Goal: Task Accomplishment & Management: Manage account settings

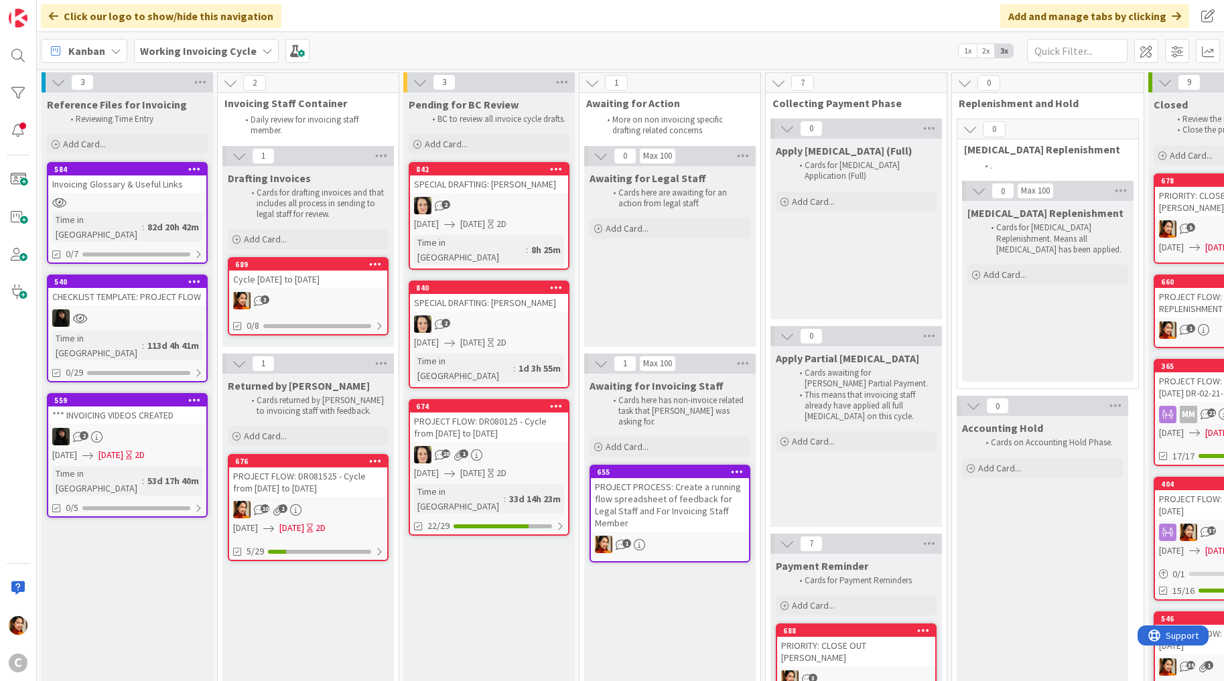
click at [468, 202] on div "2" at bounding box center [489, 205] width 158 height 17
click at [299, 45] on span at bounding box center [297, 51] width 24 height 24
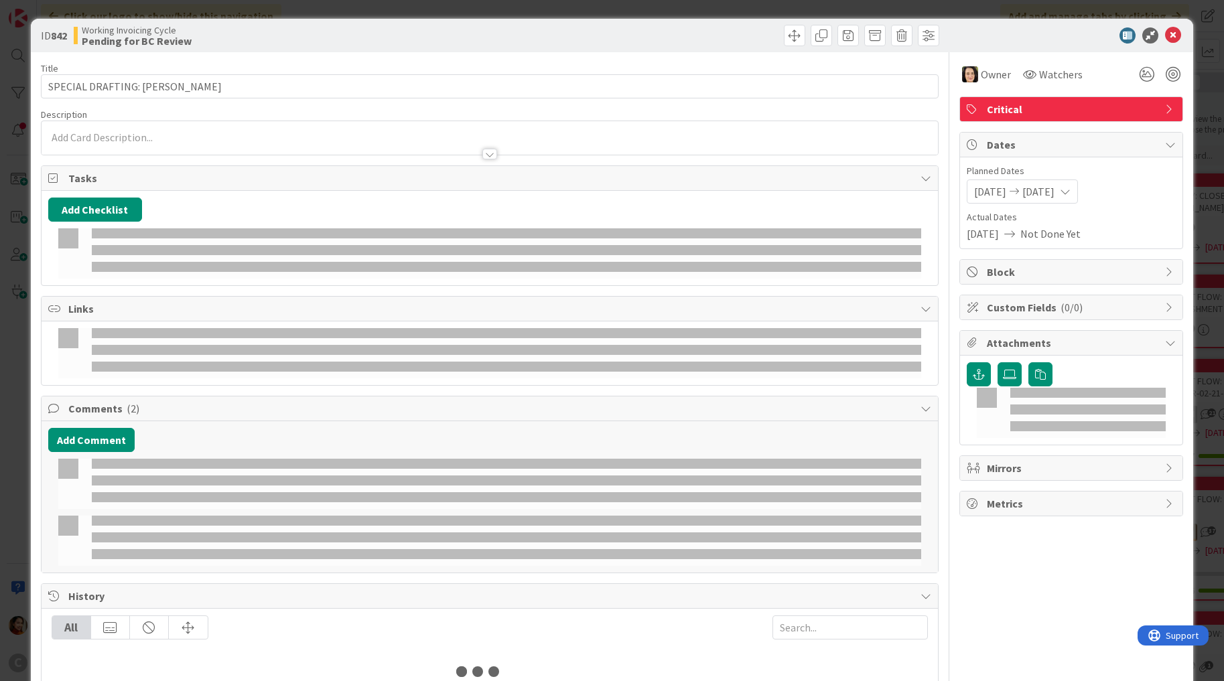
click at [16, 58] on div "ID 842 Working Invoicing Cycle Pending for BC Review Title 30 / 128 SPECIAL DRA…" at bounding box center [612, 340] width 1224 height 681
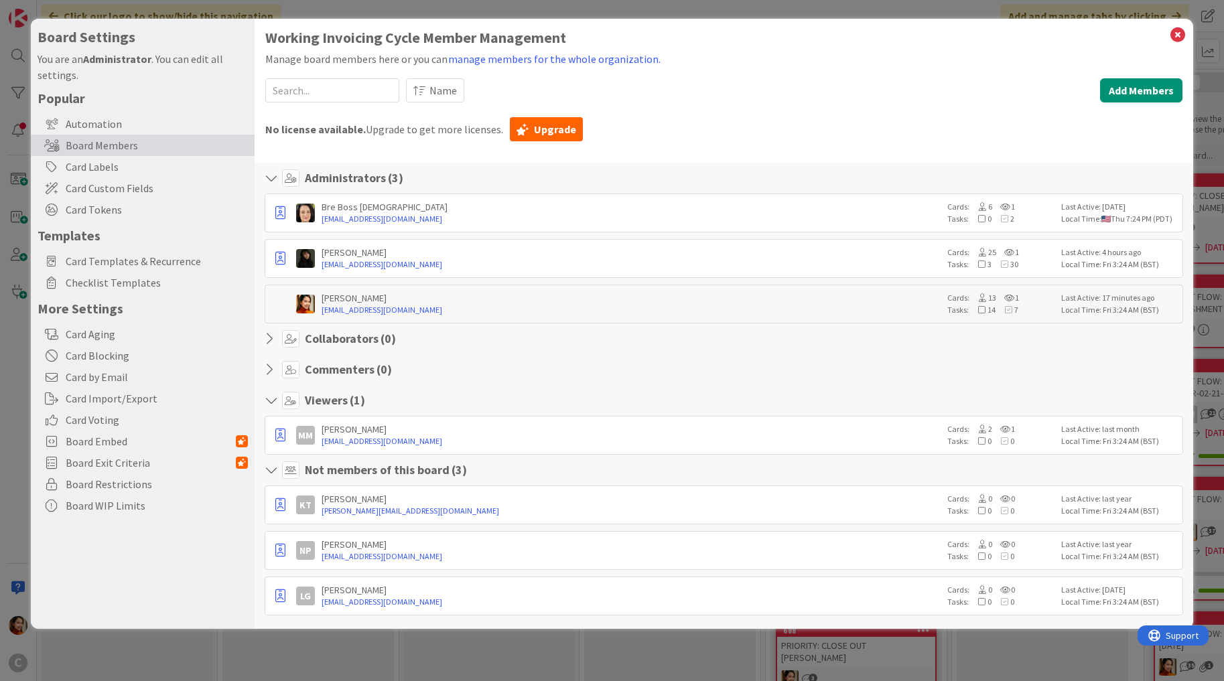
click at [15, 141] on div "Board Settings You are an Administrator . You can edit all settings. Popular Au…" at bounding box center [612, 340] width 1224 height 681
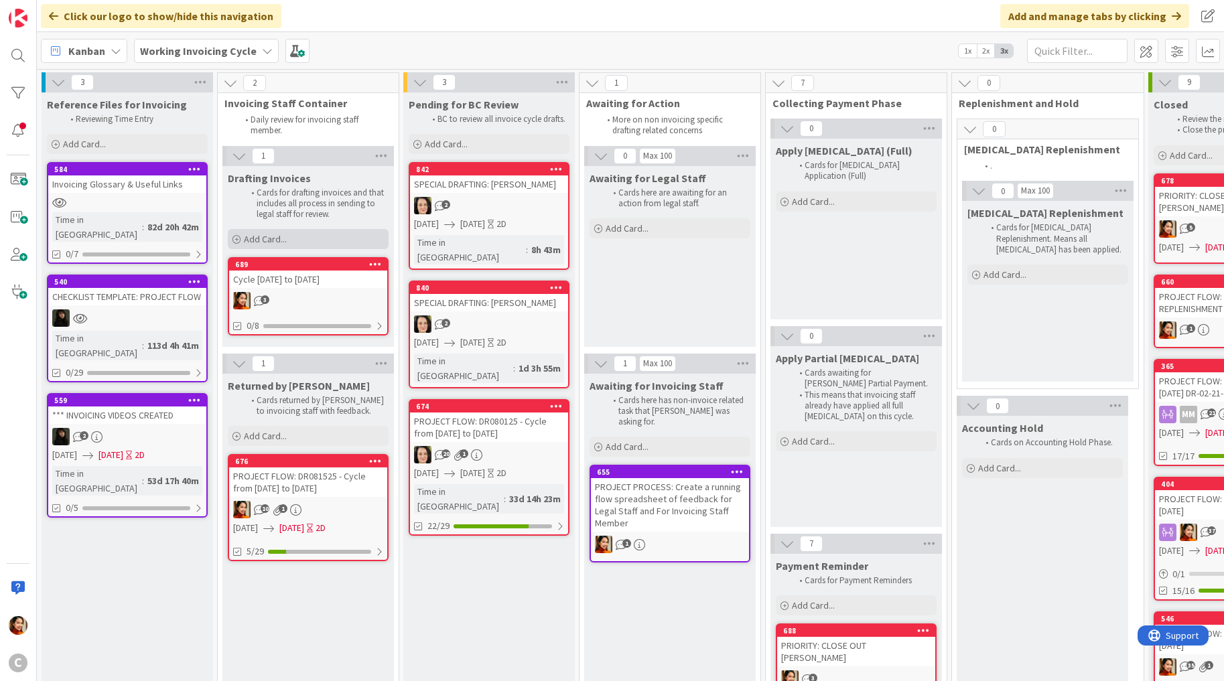
click at [274, 237] on span "Add Card..." at bounding box center [265, 239] width 43 height 12
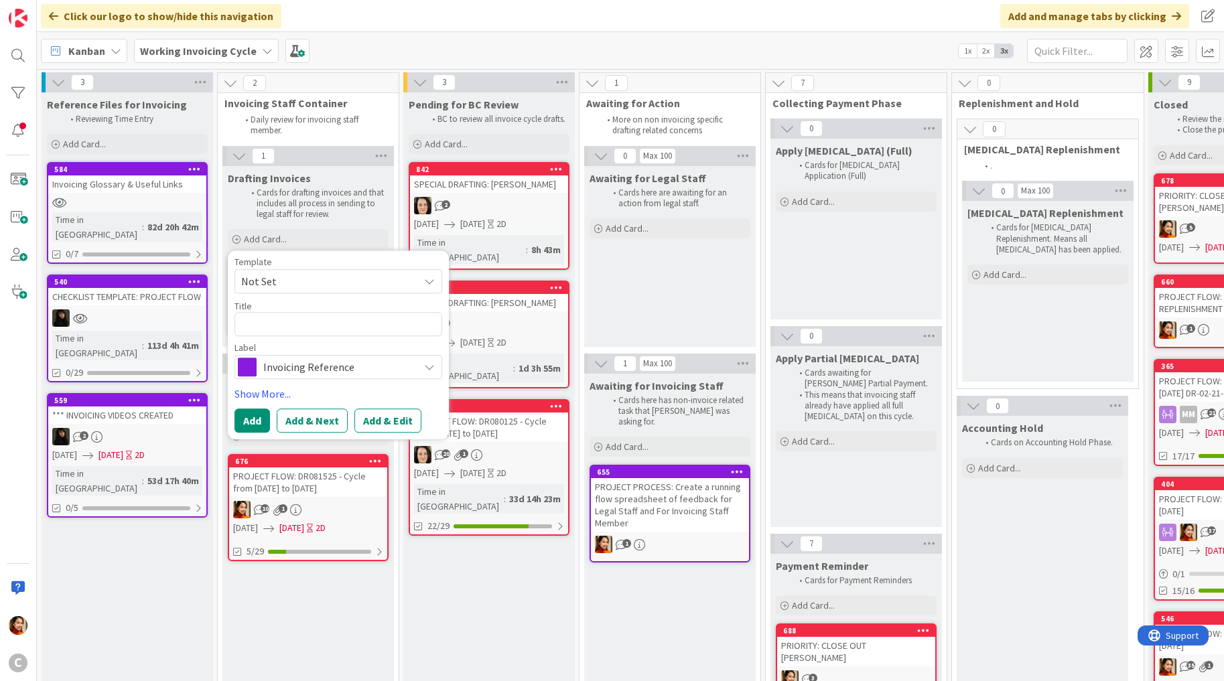
type textarea "x"
type textarea "s"
type textarea "x"
type textarea "sPE"
type textarea "x"
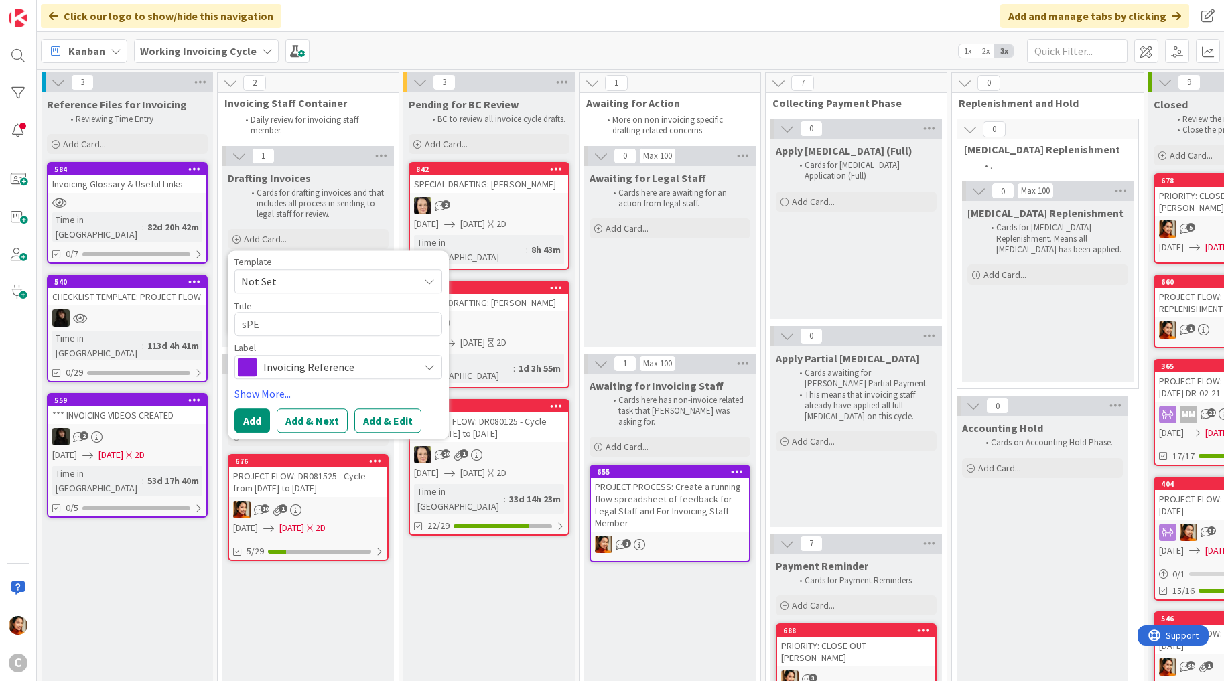
type textarea "sP"
type textarea "x"
type textarea "s"
type textarea "x"
type textarea "S"
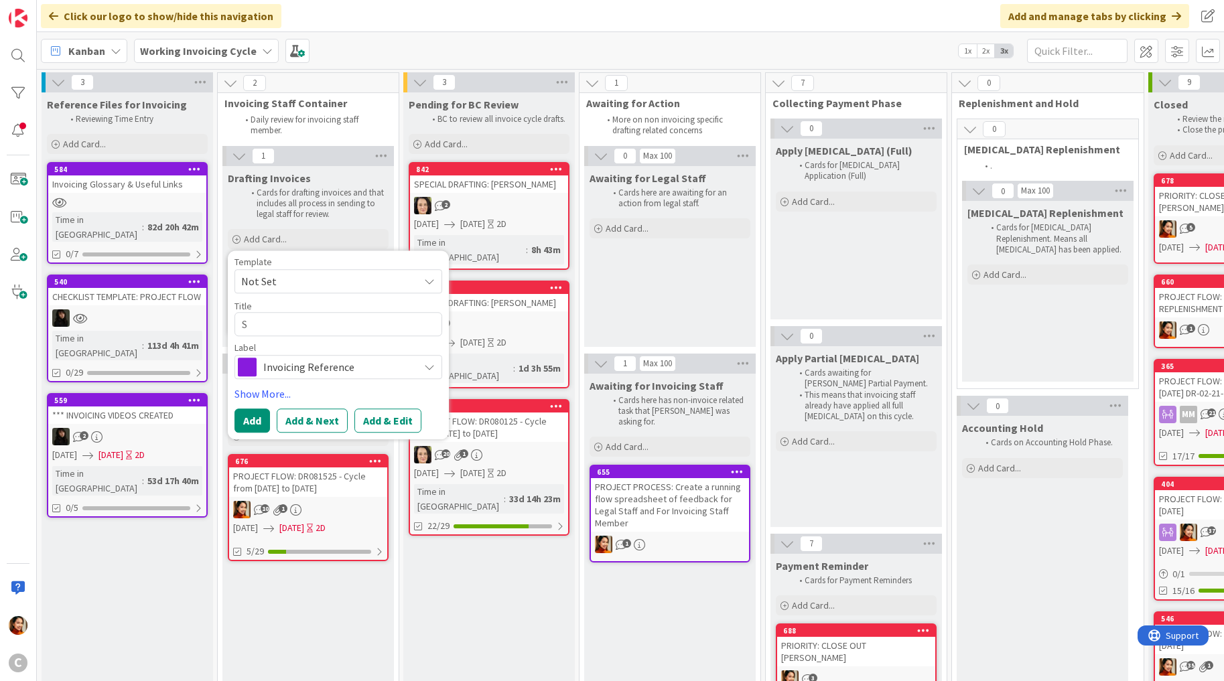
type textarea "x"
type textarea "SP"
type textarea "x"
type textarea "SPE"
type textarea "x"
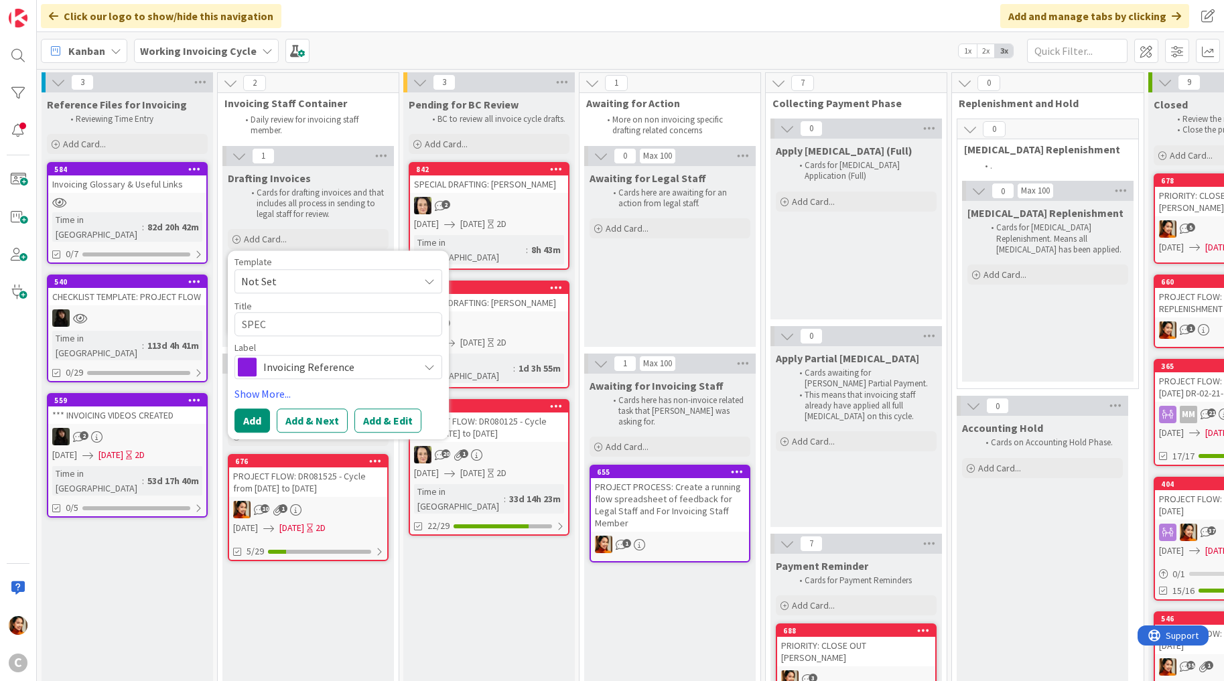
type textarea "SPECI"
type textarea "x"
type textarea "SPECIA"
type textarea "x"
type textarea "SPECIAL"
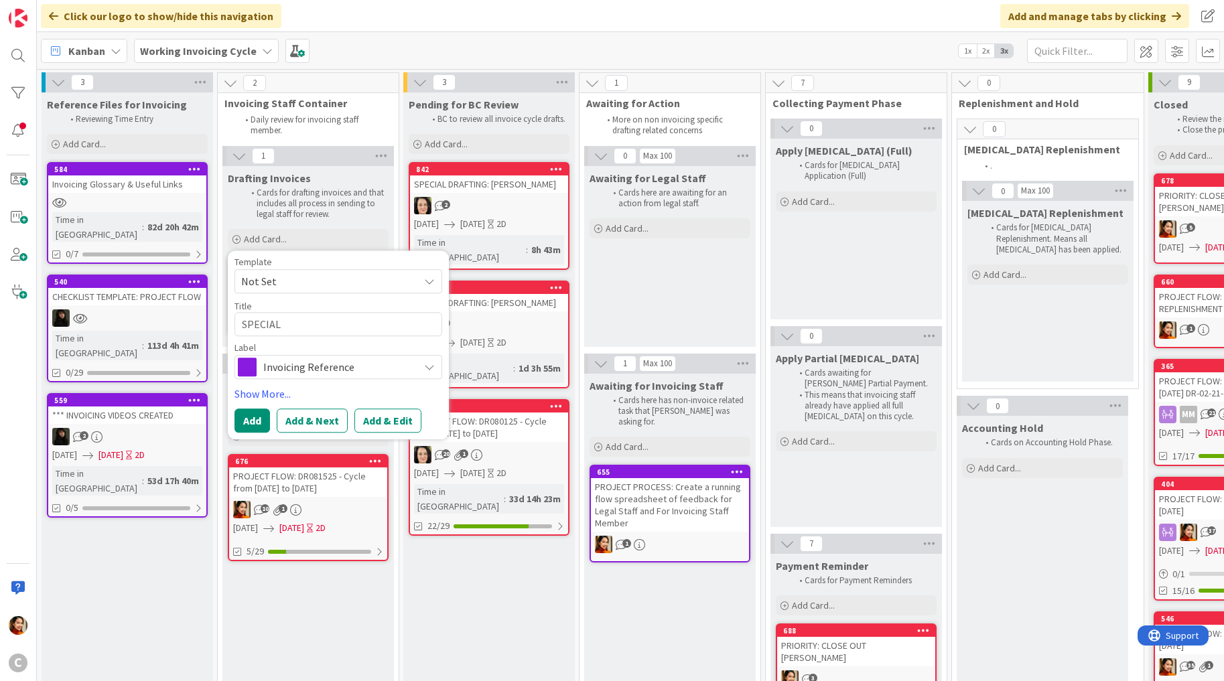
type textarea "x"
type textarea "SPECIAL"
type textarea "x"
type textarea "SPECIAL D"
type textarea "x"
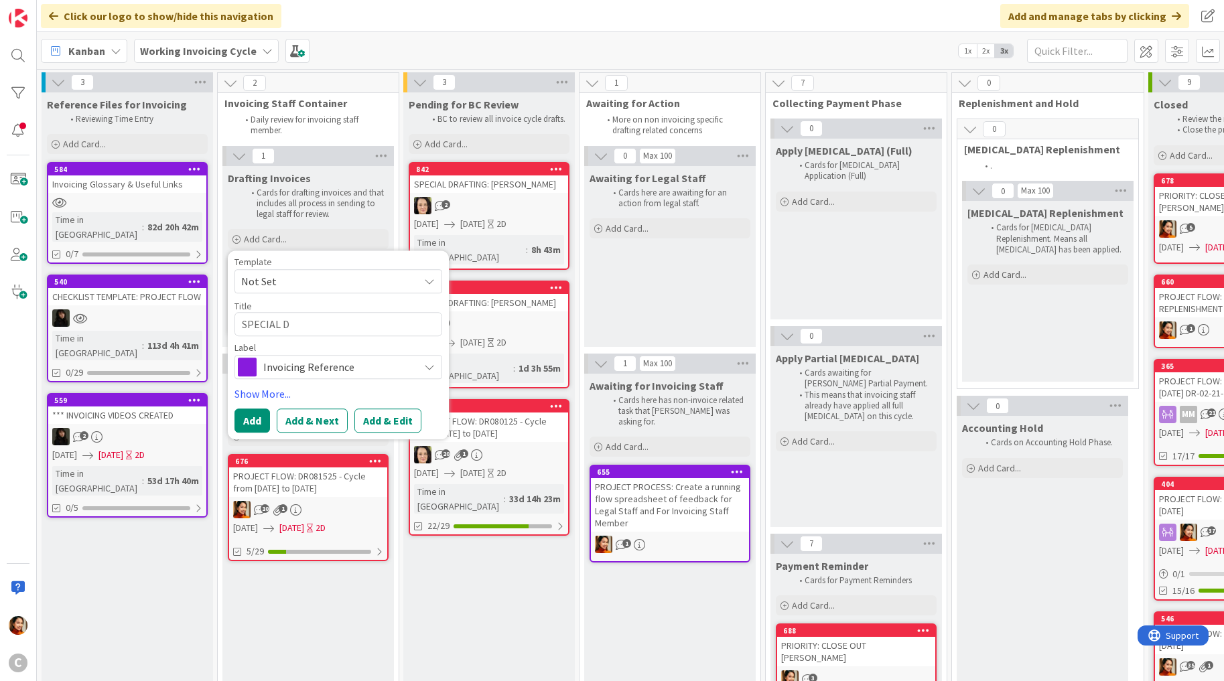
type textarea "SPECIAL DR"
type textarea "x"
type textarea "SPECIAL DRA"
type textarea "x"
type textarea "SPECIAL DRAF"
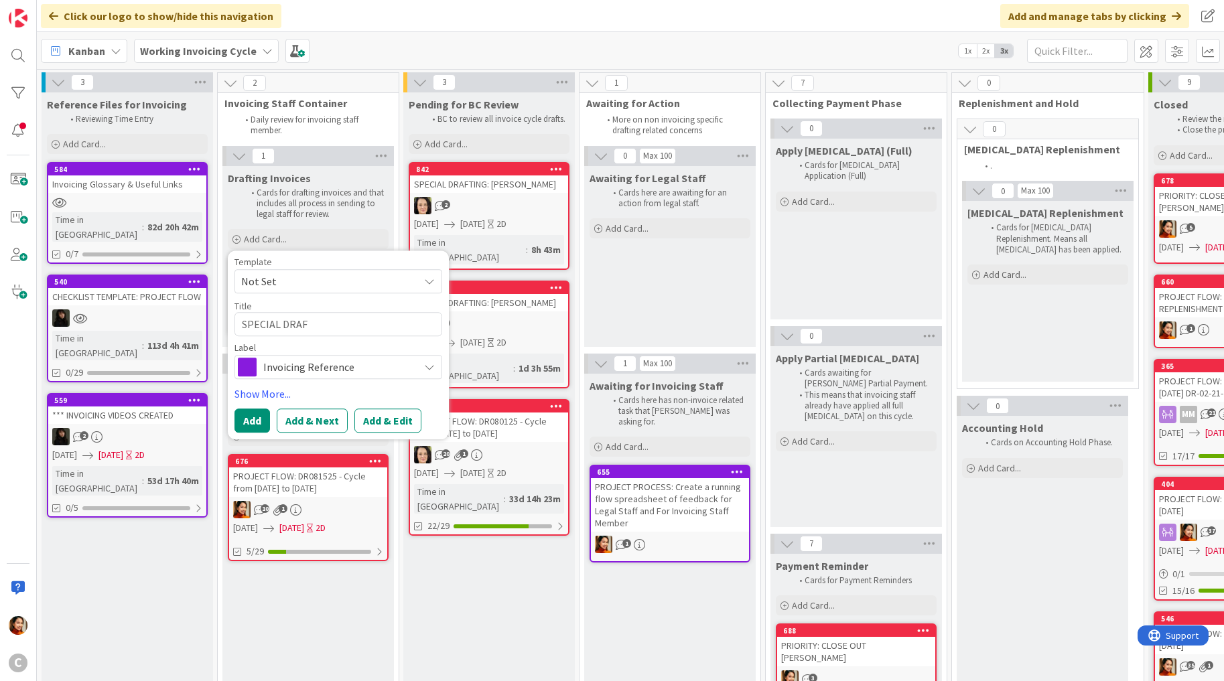
type textarea "x"
type textarea "SPECIAL DRAFTI"
type textarea "x"
type textarea "SPECIAL DRAFTIN"
type textarea "x"
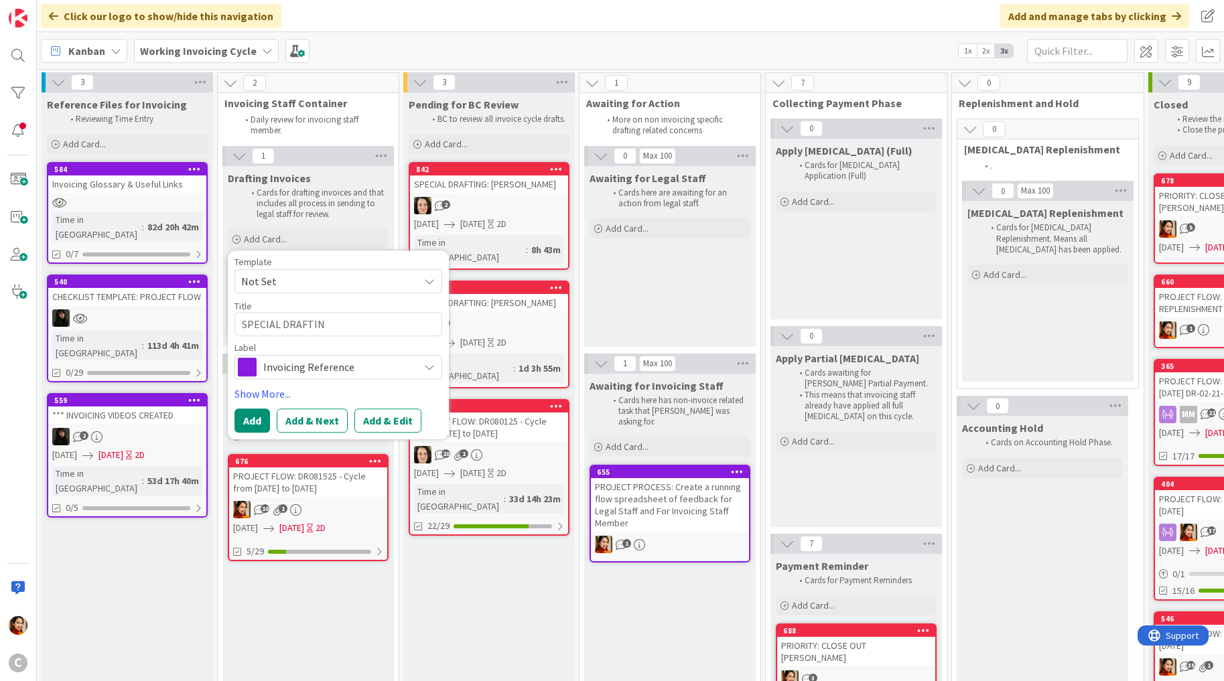
type textarea "SPECIAL DRAFTING"
type textarea "x"
type textarea "SPECIAL DRAFTING:"
type textarea "x"
type textarea "SPECIAL DRAFTING:"
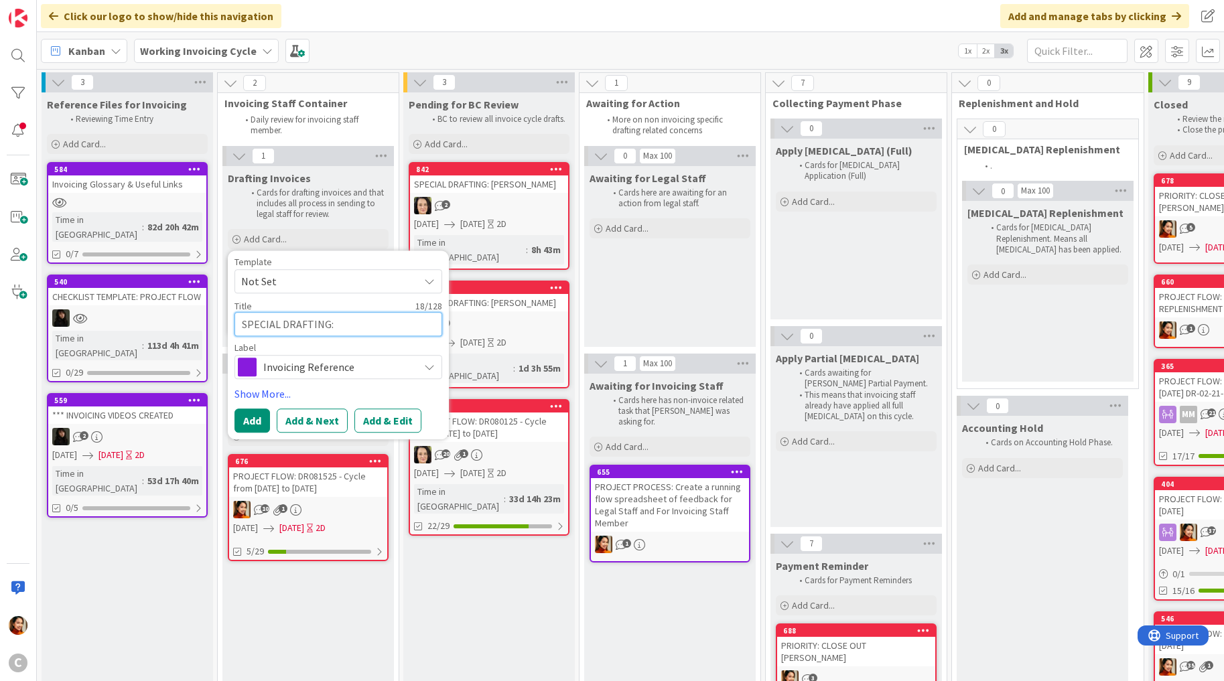
paste textarea "Kathy Chroust"
type textarea "x"
type textarea "SPECIAL DRAFTING: Kathy Chroust"
click at [374, 367] on span "Invoicing Reference" at bounding box center [337, 367] width 149 height 19
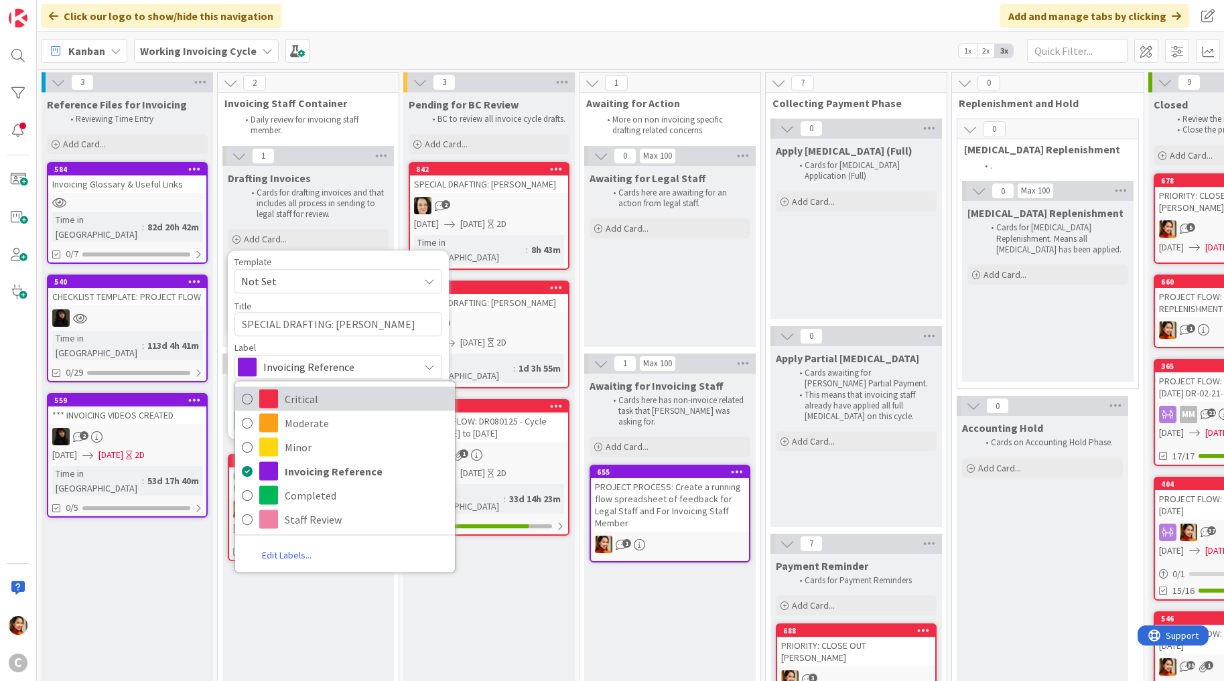
click at [307, 401] on span "Critical" at bounding box center [366, 399] width 163 height 20
type textarea "x"
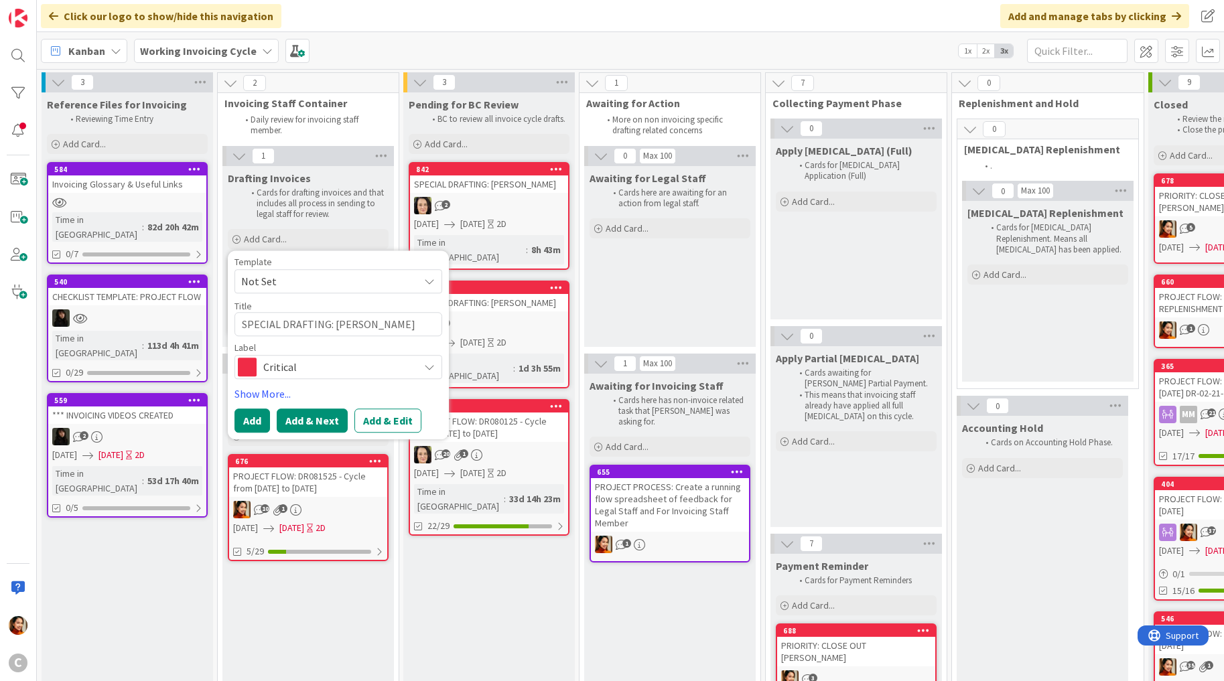
drag, startPoint x: 385, startPoint y: 419, endPoint x: 302, endPoint y: 417, distance: 83.1
click at [302, 417] on div "Add Add & Next Add & Edit" at bounding box center [338, 421] width 208 height 24
click at [243, 417] on button "Add" at bounding box center [252, 421] width 36 height 24
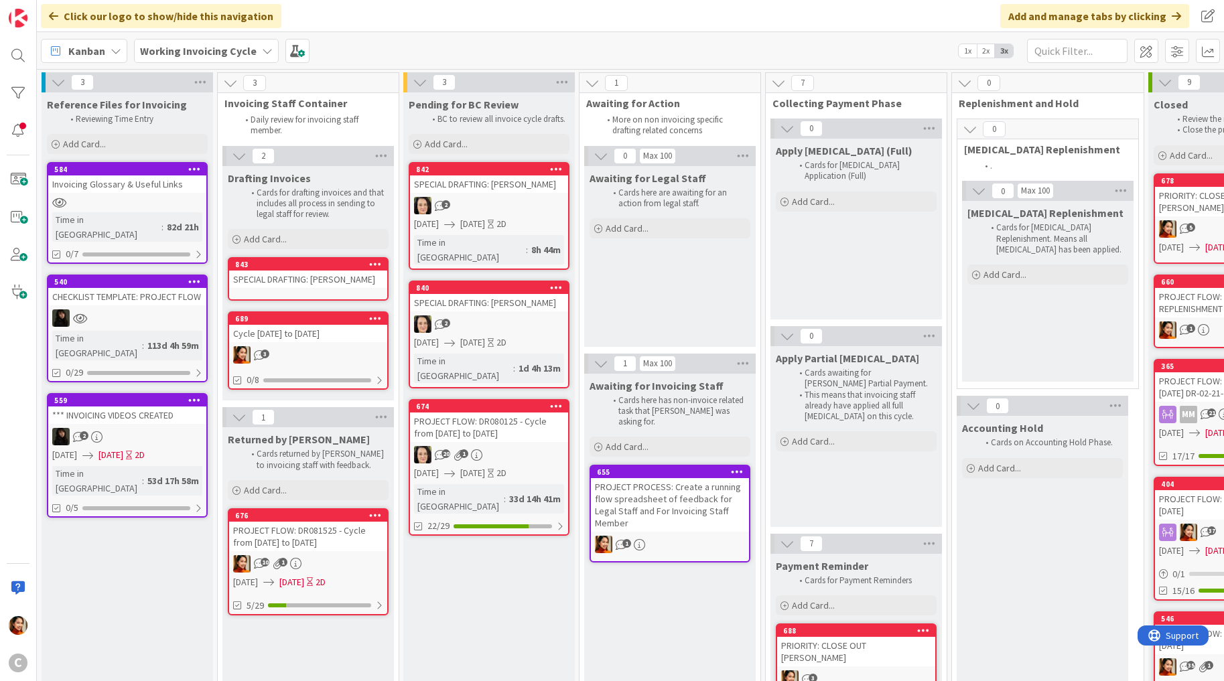
click at [505, 204] on div "2" at bounding box center [489, 205] width 158 height 17
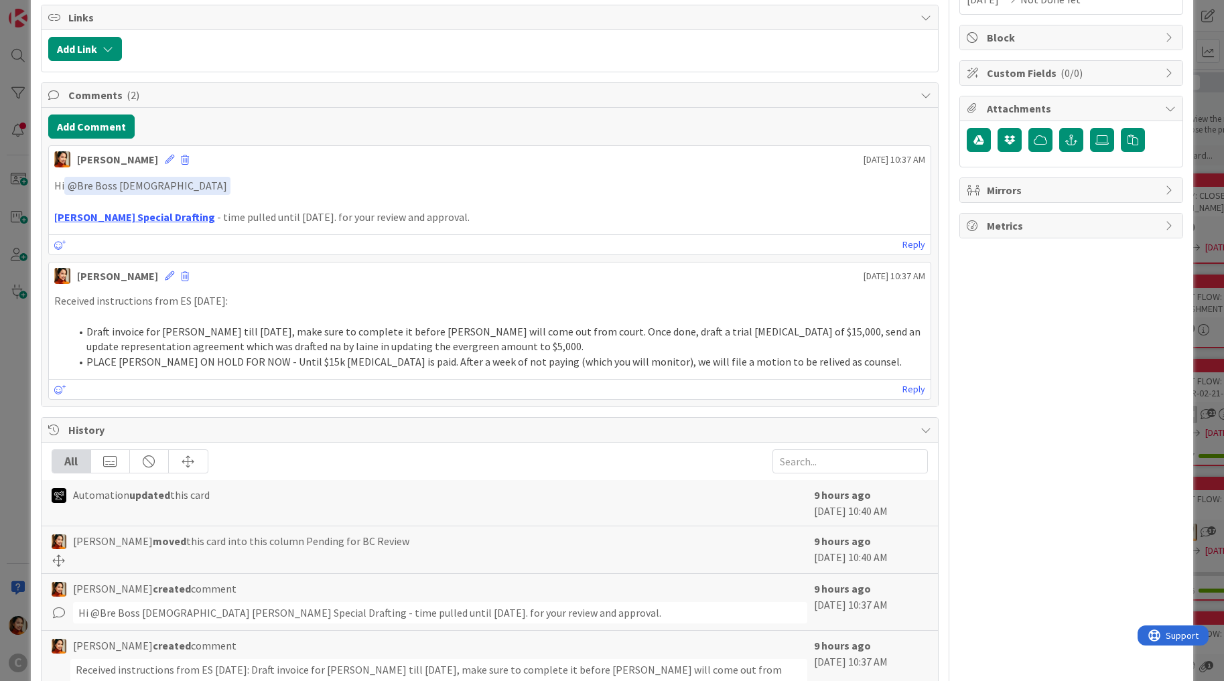
scroll to position [195, 0]
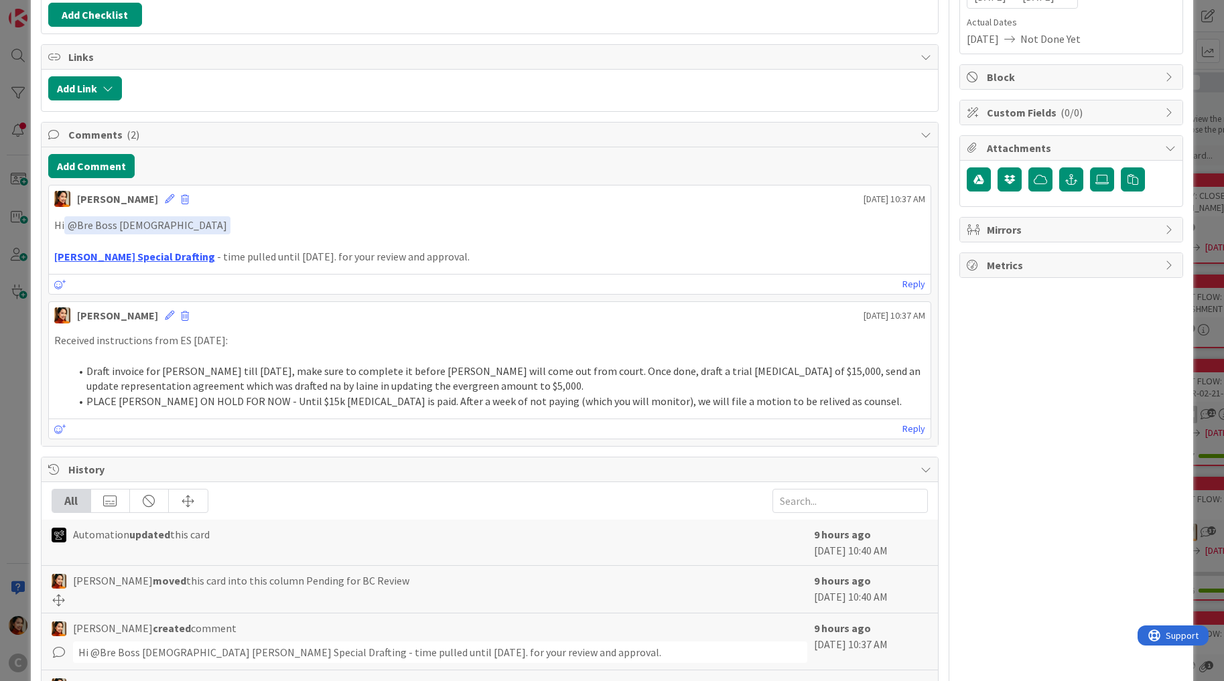
drag, startPoint x: 427, startPoint y: 251, endPoint x: 50, endPoint y: 210, distance: 378.7
click at [50, 211] on div "Hi ﻿ @ Bre Boss Lady ﻿ Lam Special Drafting - time pulled until yesterday. for …" at bounding box center [490, 240] width 882 height 59
copy div "Hi ﻿ @ Bre Boss Lady ﻿ Lam Special Drafting - time pulled until yesterday. for …"
click at [5, 259] on div "ID 842 Working Invoicing Cycle Pending for BC Review Title 30 / 128 SPECIAL DRA…" at bounding box center [612, 340] width 1224 height 681
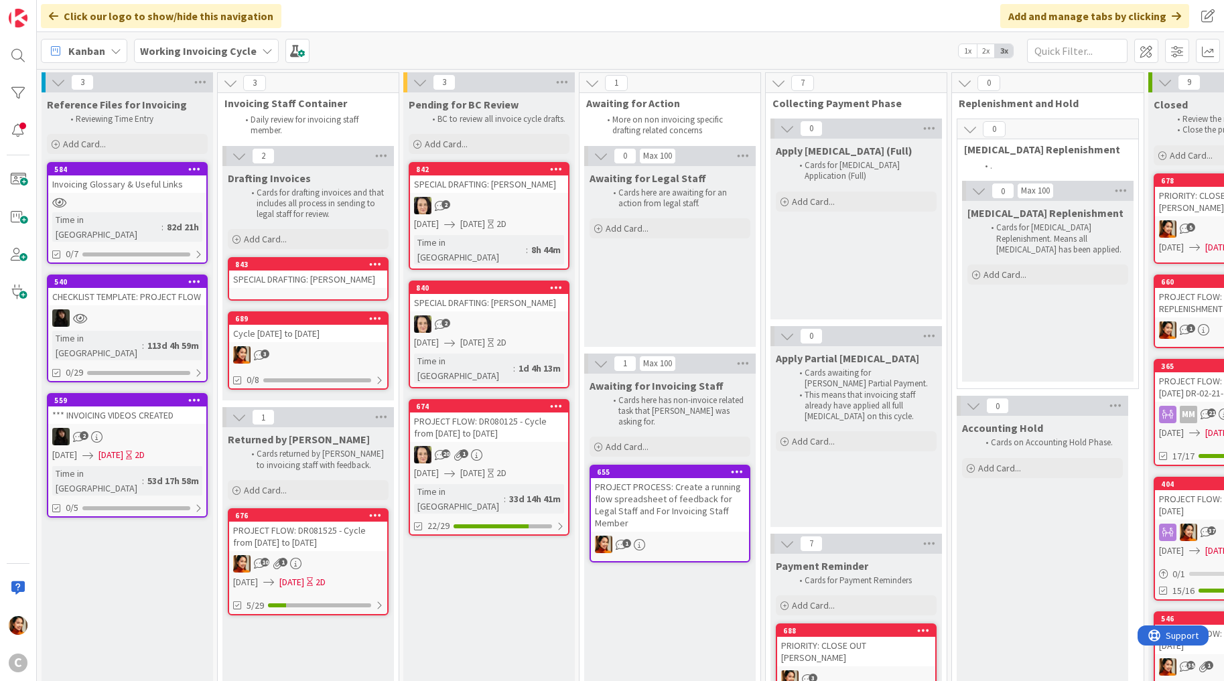
click at [350, 279] on div "SPECIAL DRAFTING: Kathy Chroust" at bounding box center [308, 279] width 158 height 17
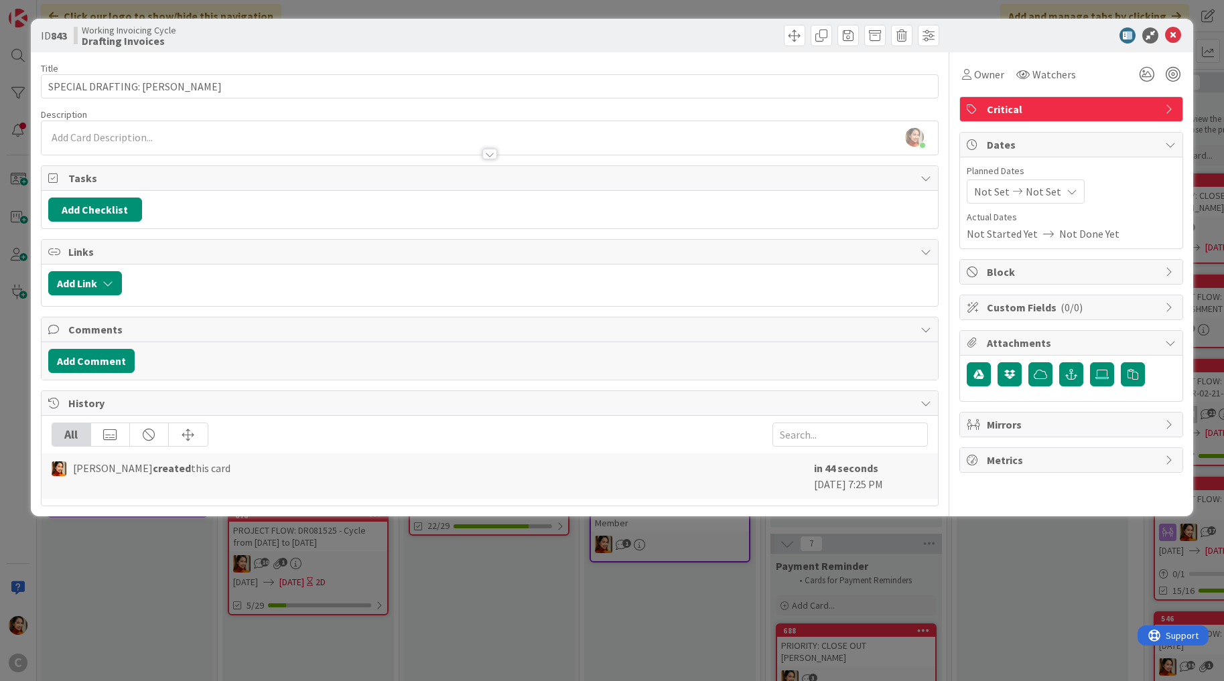
click at [89, 544] on div "ID 843 Working Invoicing Cycle Drafting Invoices Title 31 / 128 SPECIAL DRAFTIN…" at bounding box center [612, 340] width 1224 height 681
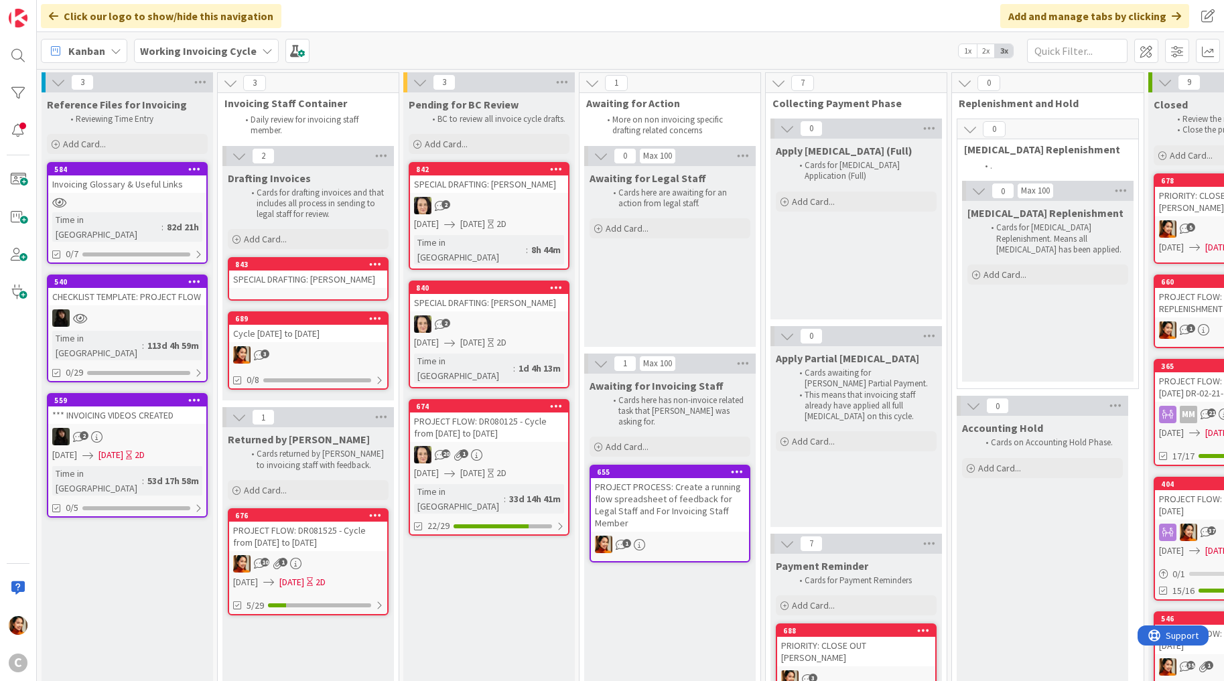
click at [495, 183] on div "SPECIAL DRAFTING: [PERSON_NAME]" at bounding box center [489, 184] width 158 height 17
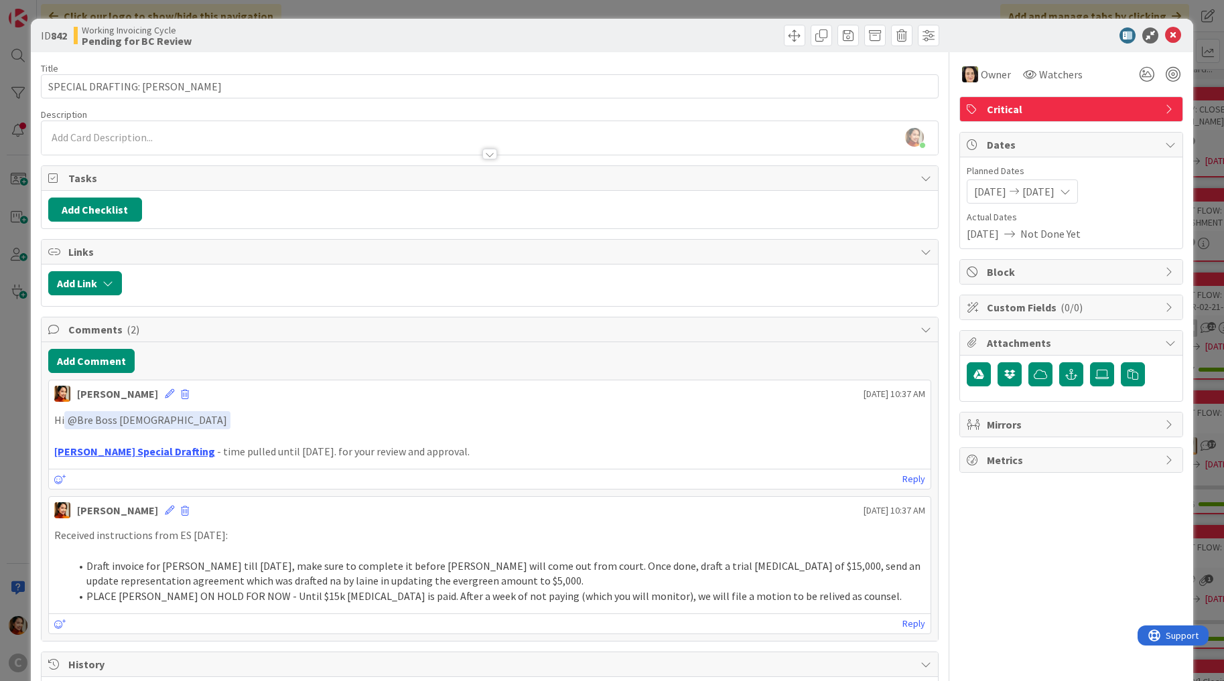
drag, startPoint x: 447, startPoint y: 452, endPoint x: 59, endPoint y: 412, distance: 390.6
click at [59, 412] on div "Hi ﻿ @ Bre Boss Lady ﻿ Lam Special Drafting - time pulled until yesterday. for …" at bounding box center [490, 435] width 872 height 48
copy div "i ﻿ @ Bre Boss Lady ﻿ Lam Special Drafting - time pulled until yesterday. for y…"
copy div "Hi ﻿ @ Bre Boss Lady ﻿ Lam Special Drafting - time pulled until yesterday. for …"
click at [34, 405] on div "ID 842 Working Invoicing Cycle Pending for BC Review Title 30 / 128 SPECIAL DRA…" at bounding box center [612, 526] width 1163 height 1015
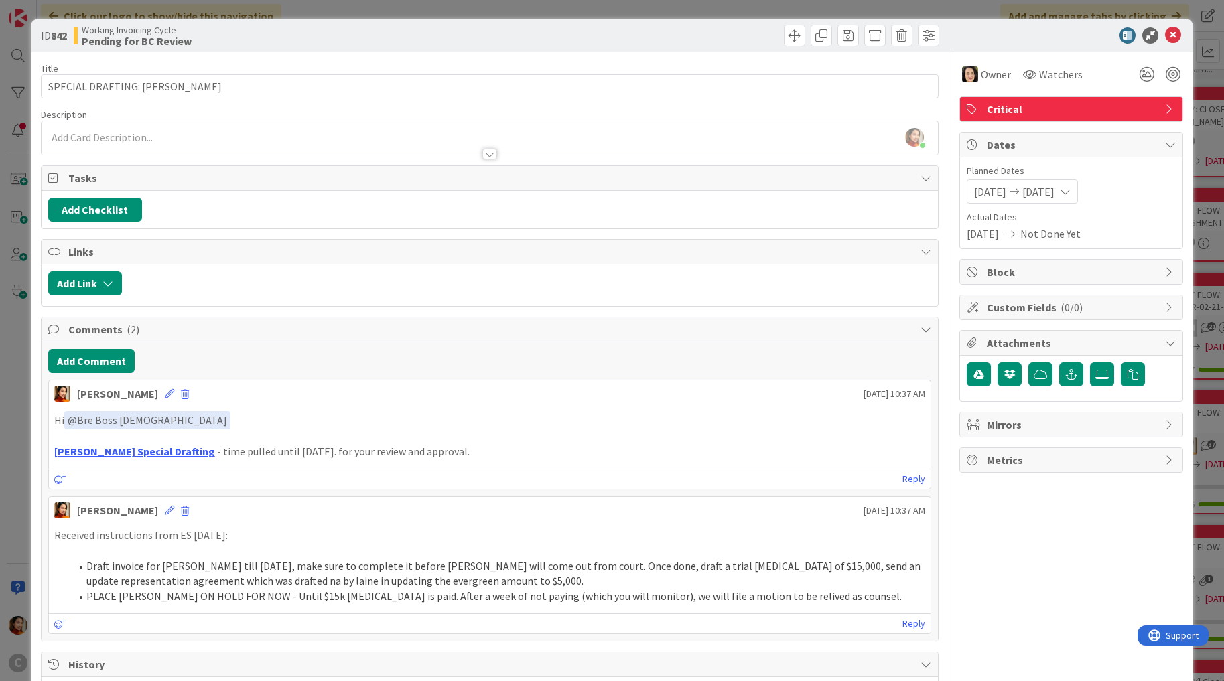
click at [15, 401] on div "ID 842 Working Invoicing Cycle Pending for BC Review Title 30 / 128 SPECIAL DRA…" at bounding box center [612, 340] width 1224 height 681
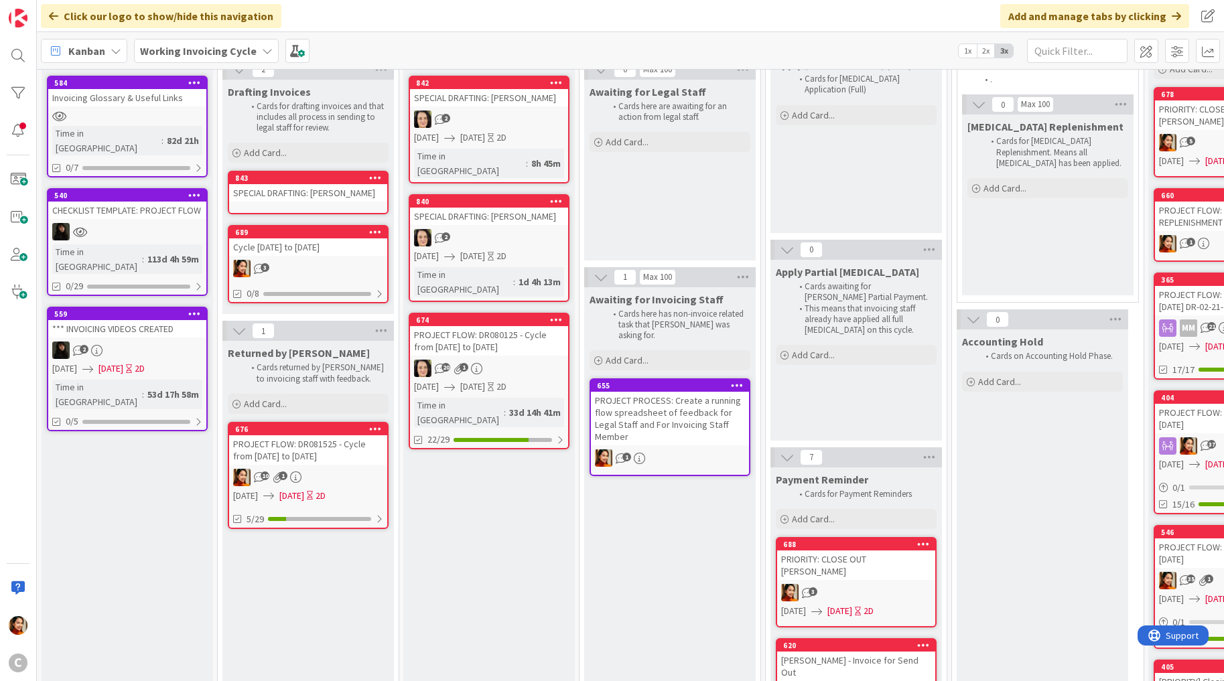
click at [321, 200] on div "SPECIAL DRAFTING: Kathy Chroust" at bounding box center [308, 192] width 158 height 17
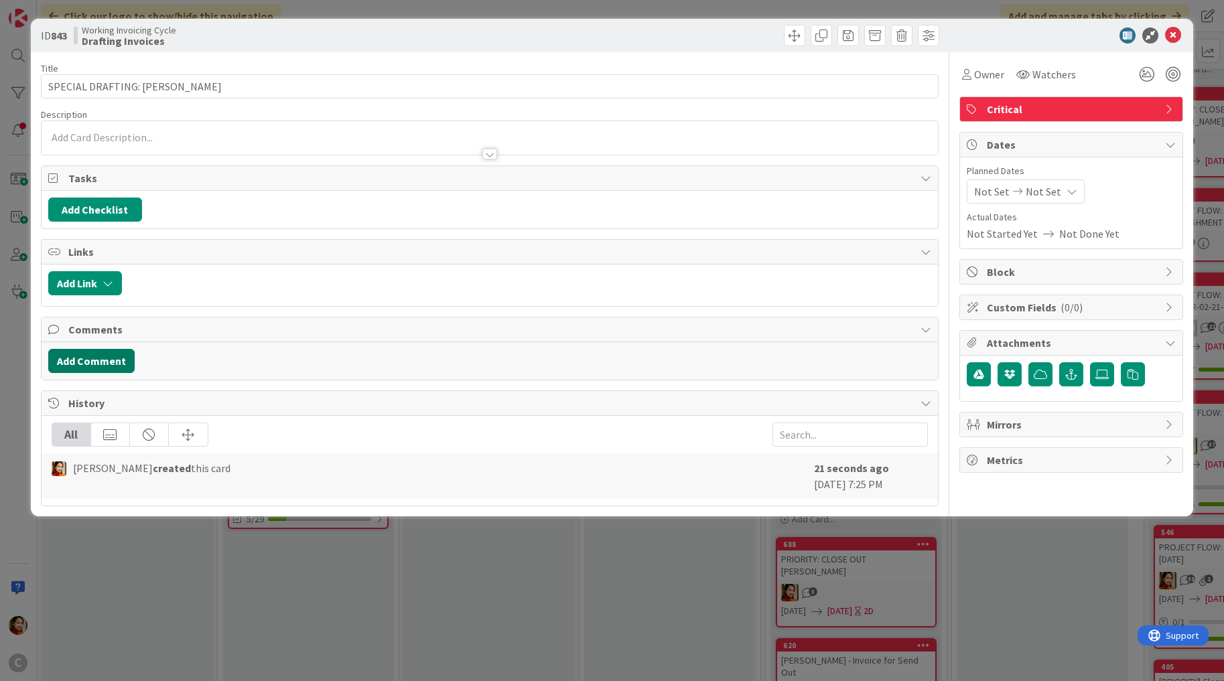
click at [94, 362] on button "Add Comment" at bounding box center [91, 361] width 86 height 24
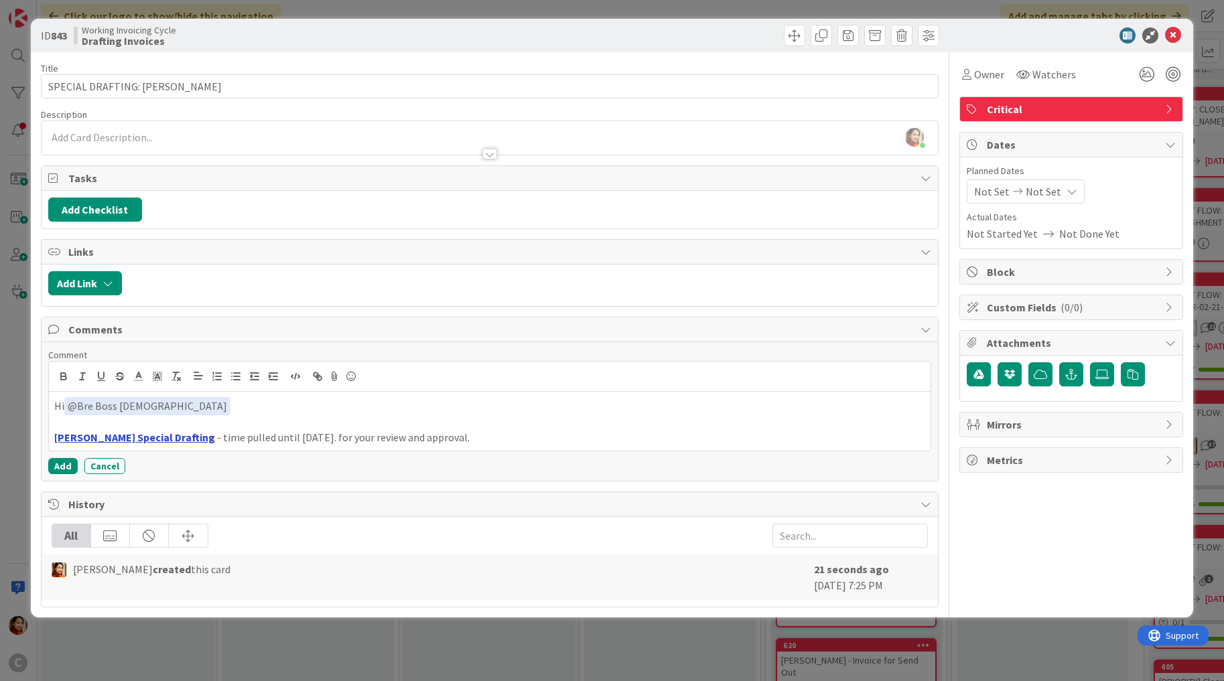
click at [80, 431] on link "[PERSON_NAME] Special Drafting" at bounding box center [134, 437] width 161 height 13
click at [176, 459] on link at bounding box center [160, 463] width 31 height 10
type input "https://app.box.com/s/wvqt1hzlox5bugojyeviepkj1mzkuyj2"
click at [192, 430] on p "Lam Special Drafting - time pulled until yesterday. for your review and approva…" at bounding box center [490, 437] width 872 height 15
click at [147, 431] on link "[PERSON_NAME] Special Drafting" at bounding box center [134, 437] width 161 height 13
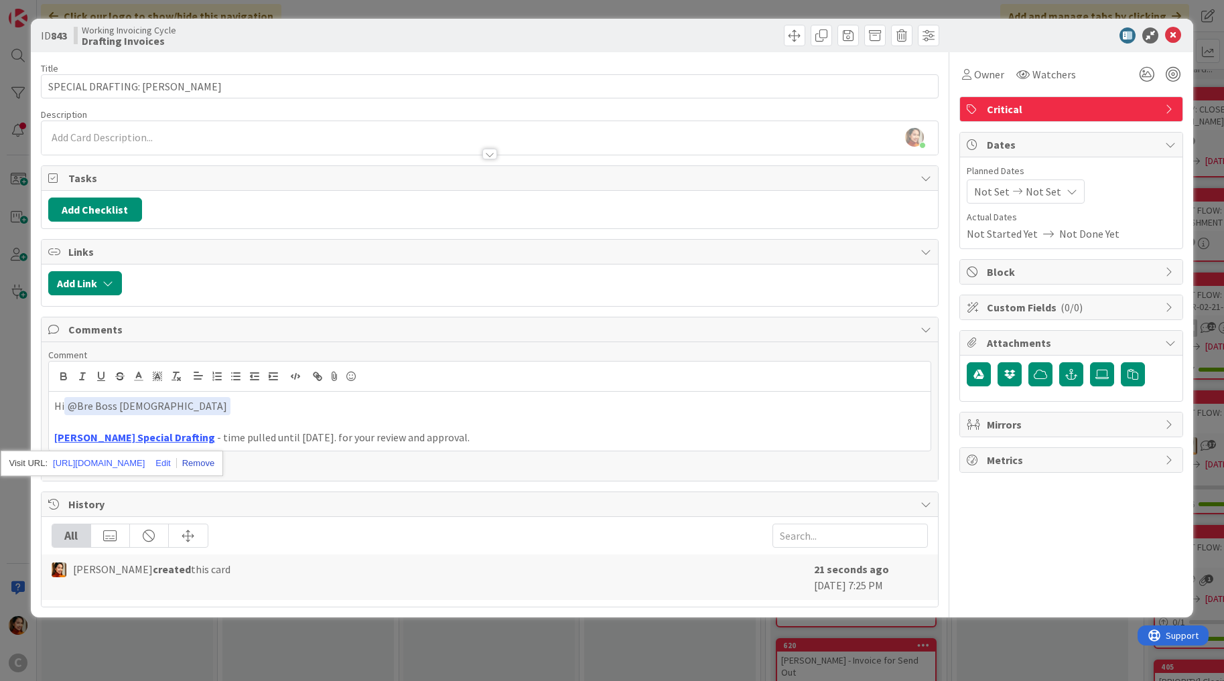
click at [214, 460] on link at bounding box center [196, 463] width 38 height 10
click at [58, 436] on strong "[PERSON_NAME] Special Drafting" at bounding box center [134, 437] width 161 height 13
click at [62, 433] on strong "Chroust Special Drafting" at bounding box center [113, 437] width 119 height 13
drag, startPoint x: 62, startPoint y: 433, endPoint x: 135, endPoint y: 433, distance: 73.0
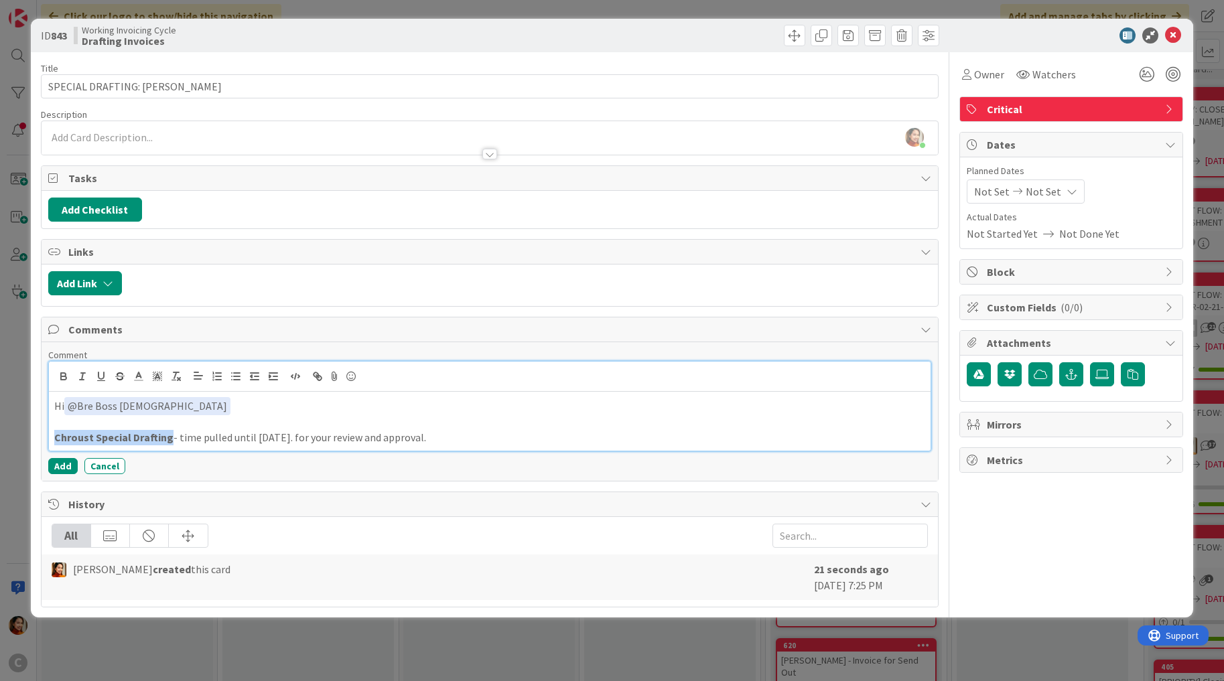
click at [135, 433] on strong "Chroust Special Drafting" at bounding box center [113, 437] width 119 height 13
click at [314, 376] on icon "button" at bounding box center [317, 376] width 12 height 12
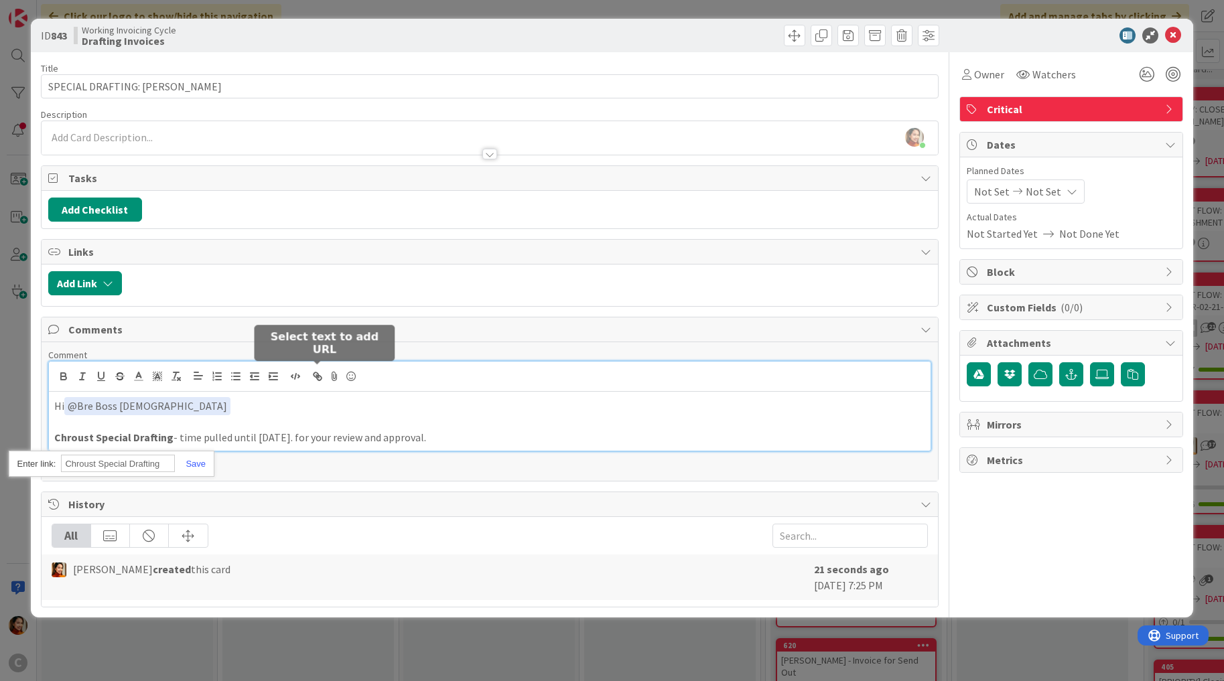
paste input "https://app.box.com/s/q45zly732cpels1vte2kocx5utr0n5if"
type input "https://app.box.com/s/q45zly732cpels1vte2kocx5utr0n5if"
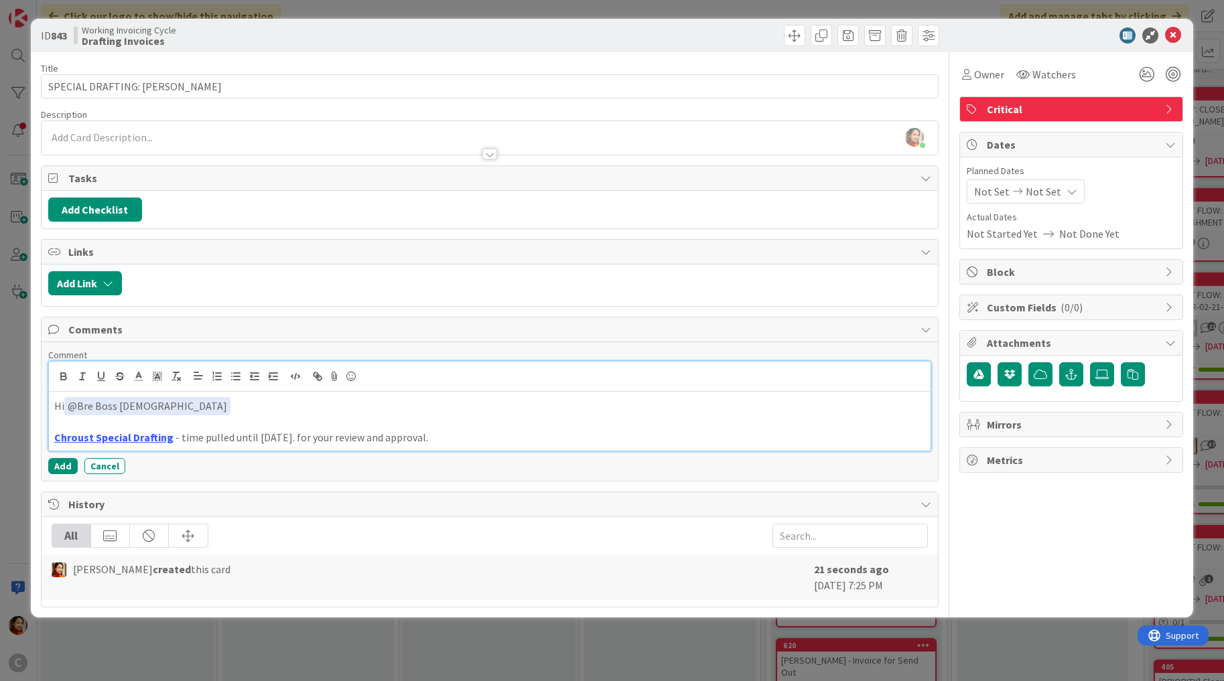
click at [278, 437] on p "Chroust Special Drafting - time pulled until yesterday. for your review and app…" at bounding box center [490, 437] width 872 height 15
click at [62, 467] on button "Add" at bounding box center [62, 466] width 29 height 16
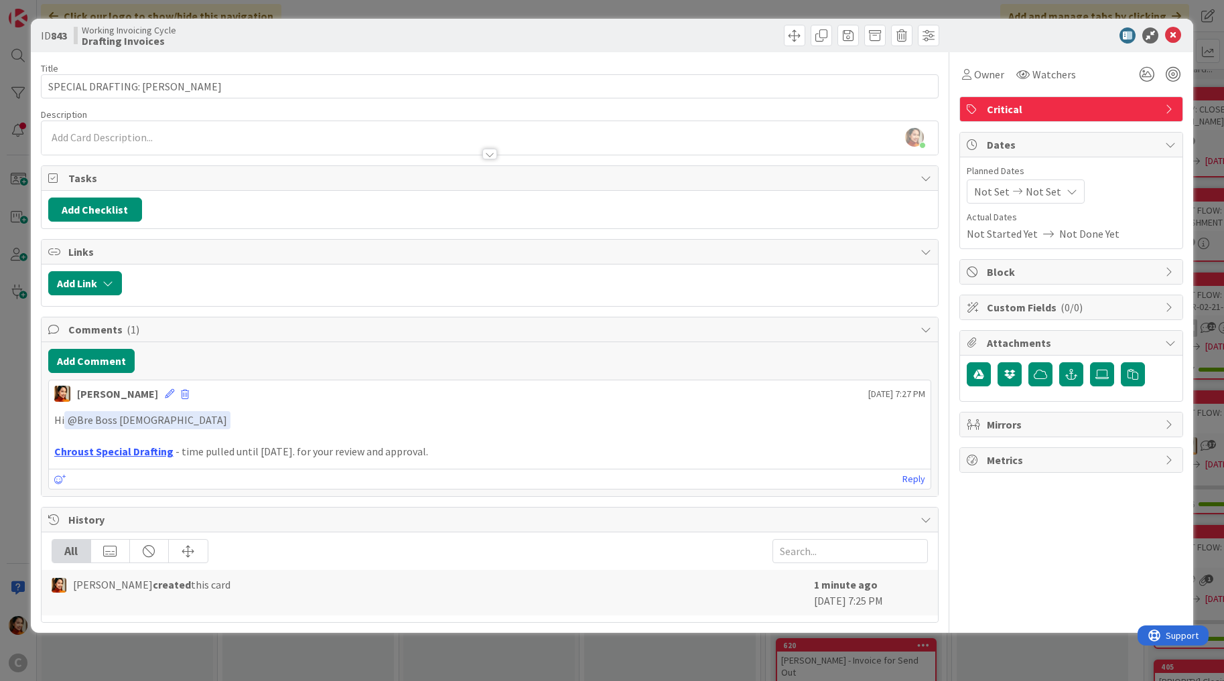
click at [3, 527] on div "ID 843 Working Invoicing Cycle Drafting Invoices Title 31 / 128 SPECIAL DRAFTIN…" at bounding box center [612, 340] width 1224 height 681
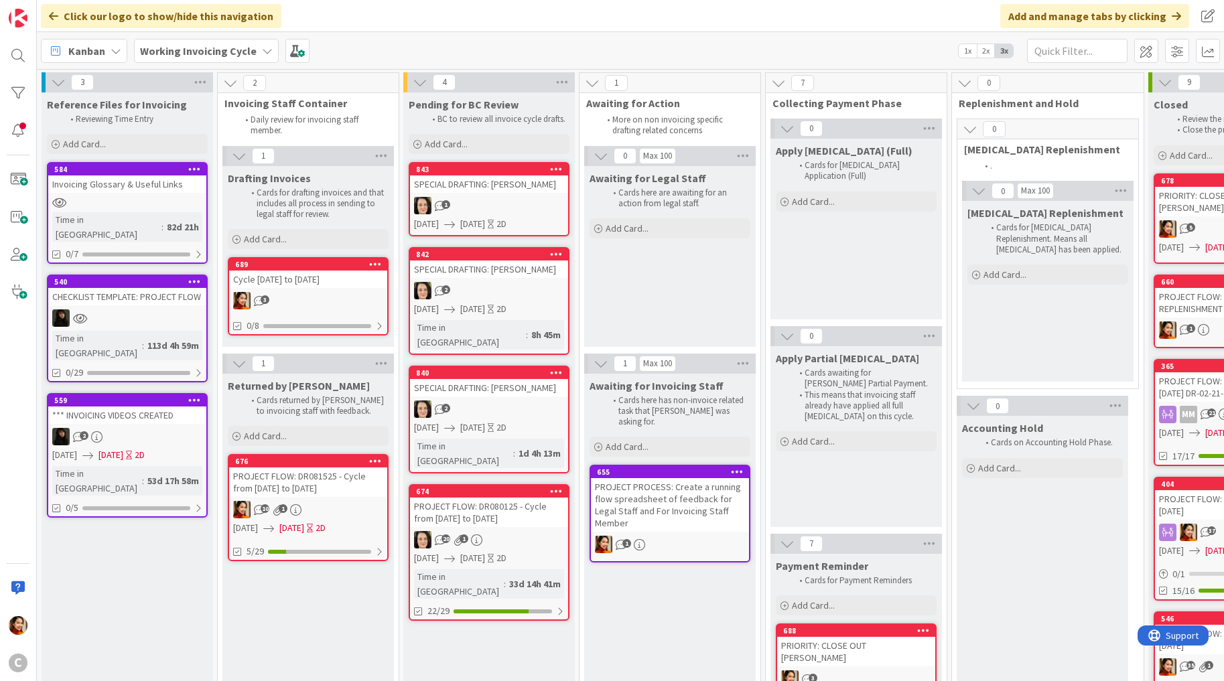
click at [523, 194] on link "843 SPECIAL DRAFTING: Kathy Chroust 1 09/12/2025 09/14/2025 2D" at bounding box center [489, 199] width 161 height 74
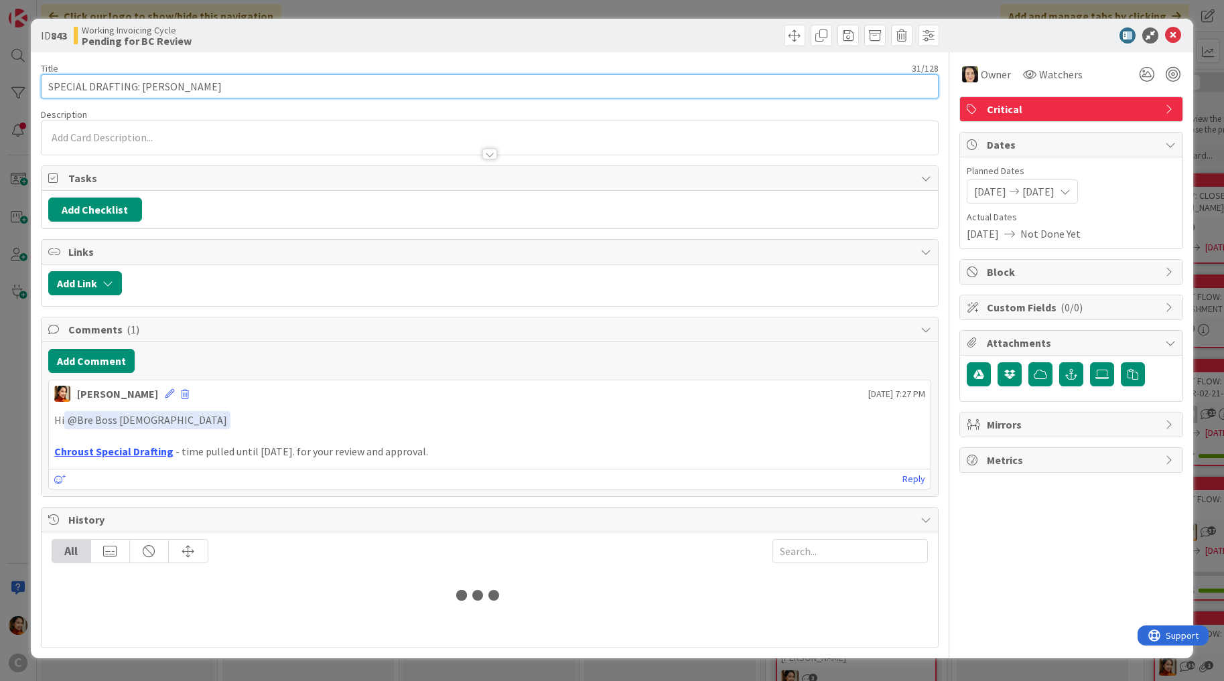
click at [230, 77] on input "SPECIAL DRAFTING: Kathy Chroust" at bounding box center [490, 86] width 898 height 24
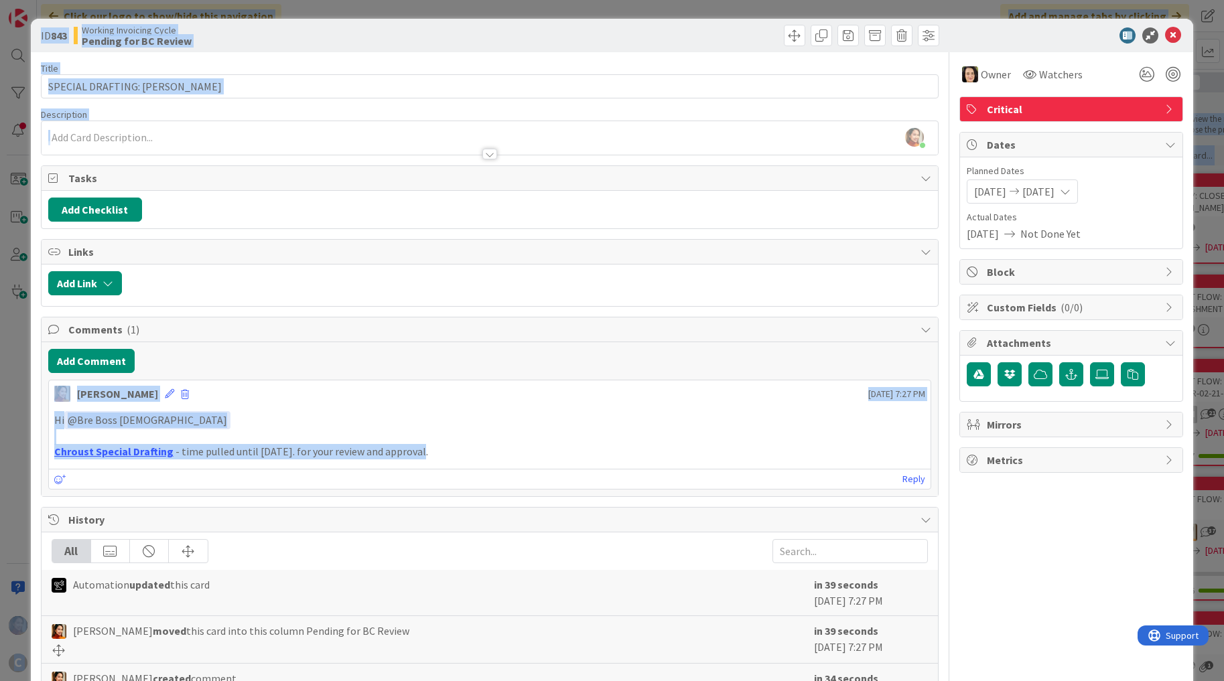
drag, startPoint x: 433, startPoint y: 447, endPoint x: -9, endPoint y: 448, distance: 442.1
click at [0, 448] on html "C Click our logo to show/hide this navigation Add and manage tabs by clicking K…" at bounding box center [612, 340] width 1224 height 681
copy body "C Click our logo to show/hide this navigation Add and manage tabs by clicking K…"
click at [503, 460] on div "Hi ﻿ @ Bre Boss Lady ﻿ Chroust Special Drafting - time pulled until today. for …" at bounding box center [490, 435] width 882 height 59
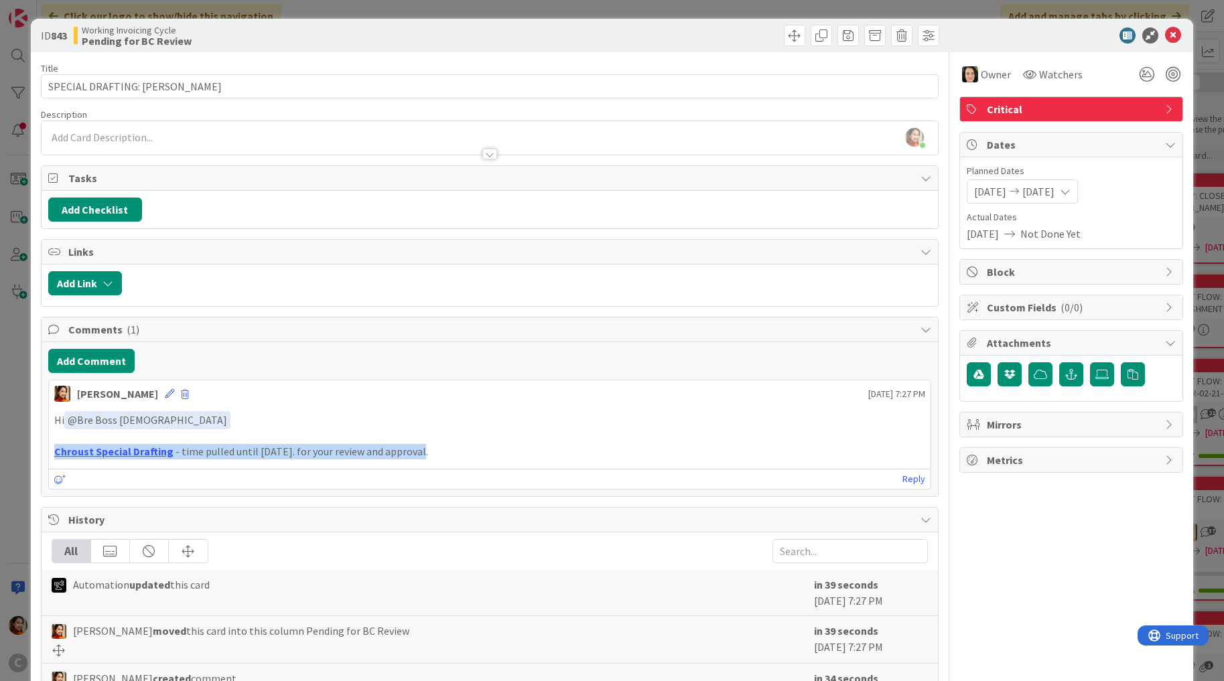
drag, startPoint x: 458, startPoint y: 453, endPoint x: 38, endPoint y: 453, distance: 420.0
click at [38, 453] on div "ID 843 Working Invoicing Cycle Pending for BC Review Title 31 / 128 SPECIAL DRA…" at bounding box center [612, 401] width 1163 height 765
copy p "Chroust Special Drafting - time pulled until today. for your review and approva…"
click at [17, 351] on div "ID 843 Working Invoicing Cycle Pending for BC Review Title 31 / 128 SPECIAL DRA…" at bounding box center [612, 340] width 1224 height 681
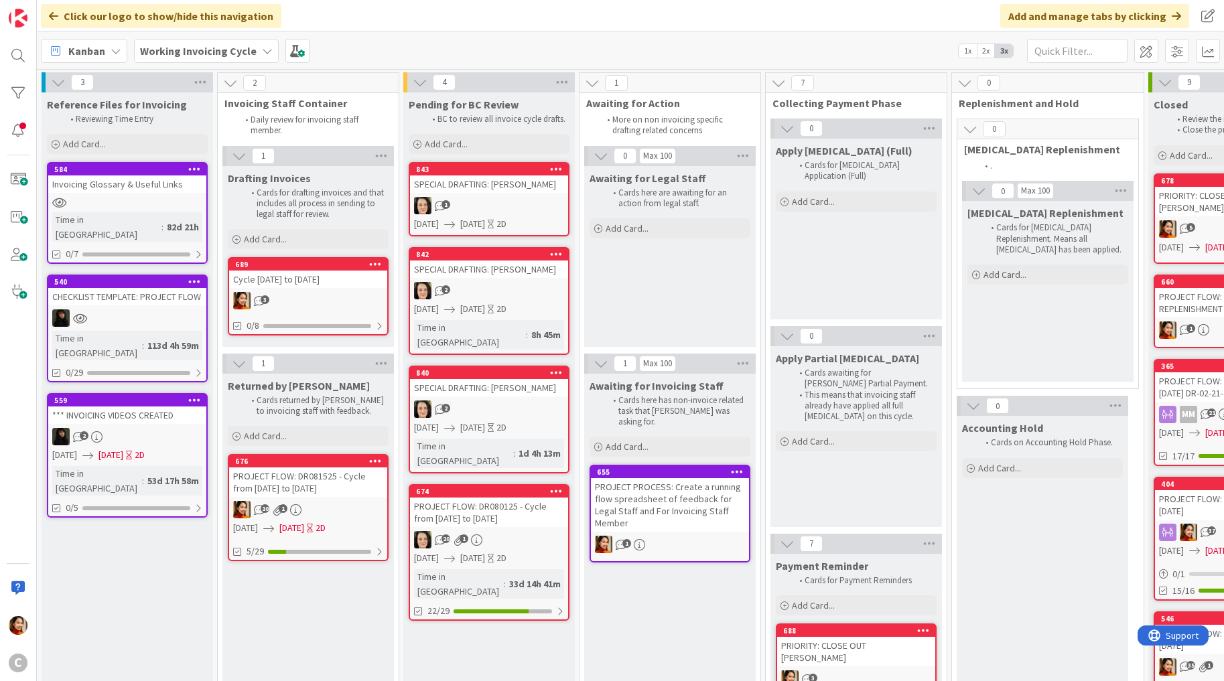
click at [305, 280] on div "Cycle [DATE] to [DATE]" at bounding box center [308, 279] width 158 height 17
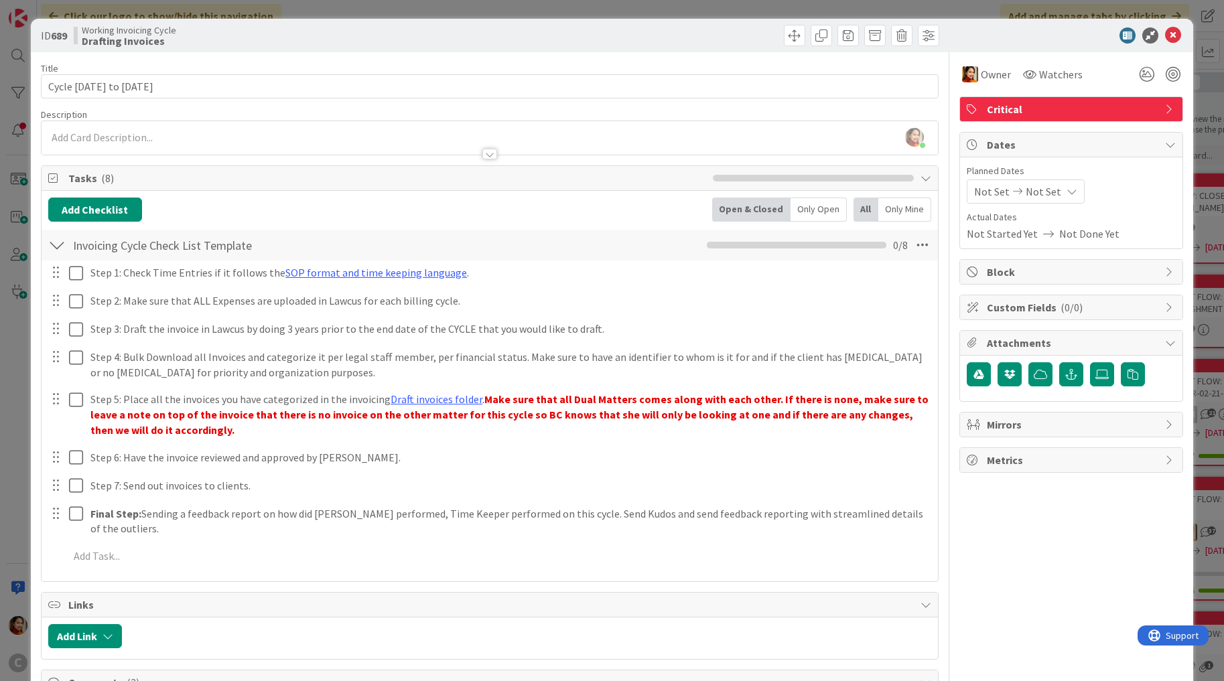
click at [22, 273] on div "ID 689 Working Invoicing Cycle Drafting Invoices Title 21 / 128 Cycle Aug 11 to…" at bounding box center [612, 340] width 1224 height 681
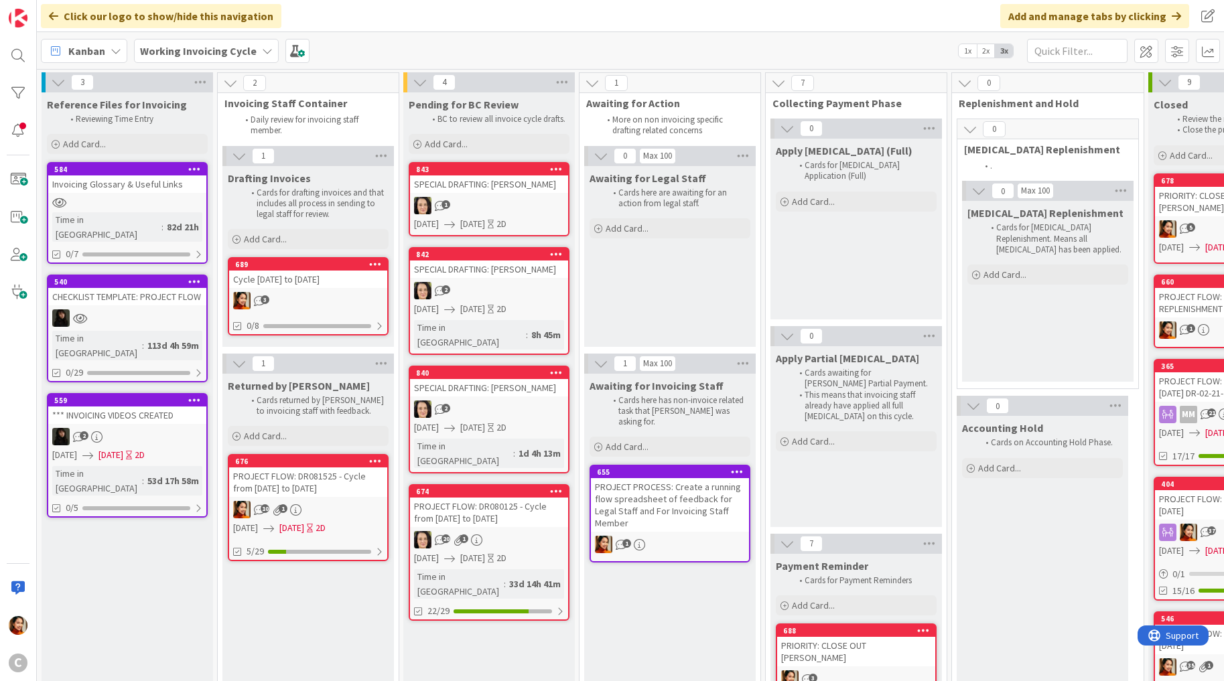
click at [512, 299] on link "842 SPECIAL DRAFTING: Hung Yiu Lam 2 09/12/2025 09/14/2025 2D Time in Column : …" at bounding box center [489, 301] width 161 height 108
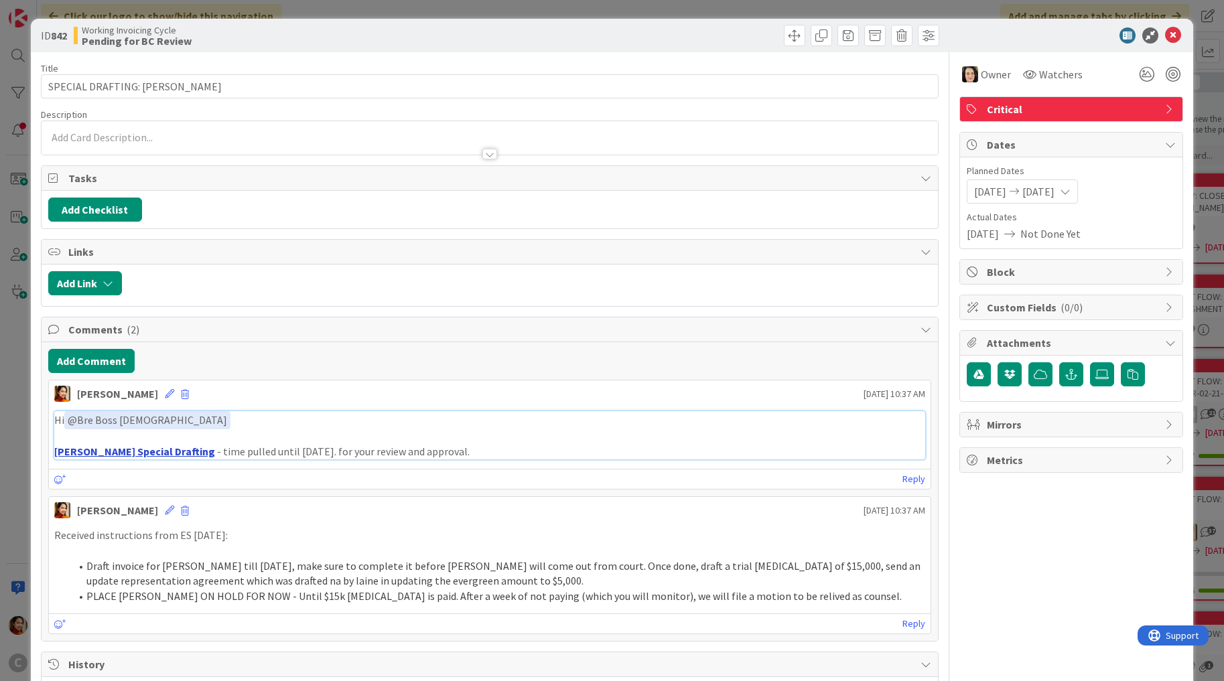
click at [120, 449] on link "[PERSON_NAME] Special Drafting" at bounding box center [134, 451] width 161 height 13
click at [23, 150] on div "ID 842 Working Invoicing Cycle Pending for BC Review Title 30 / 128 SPECIAL DRA…" at bounding box center [612, 340] width 1224 height 681
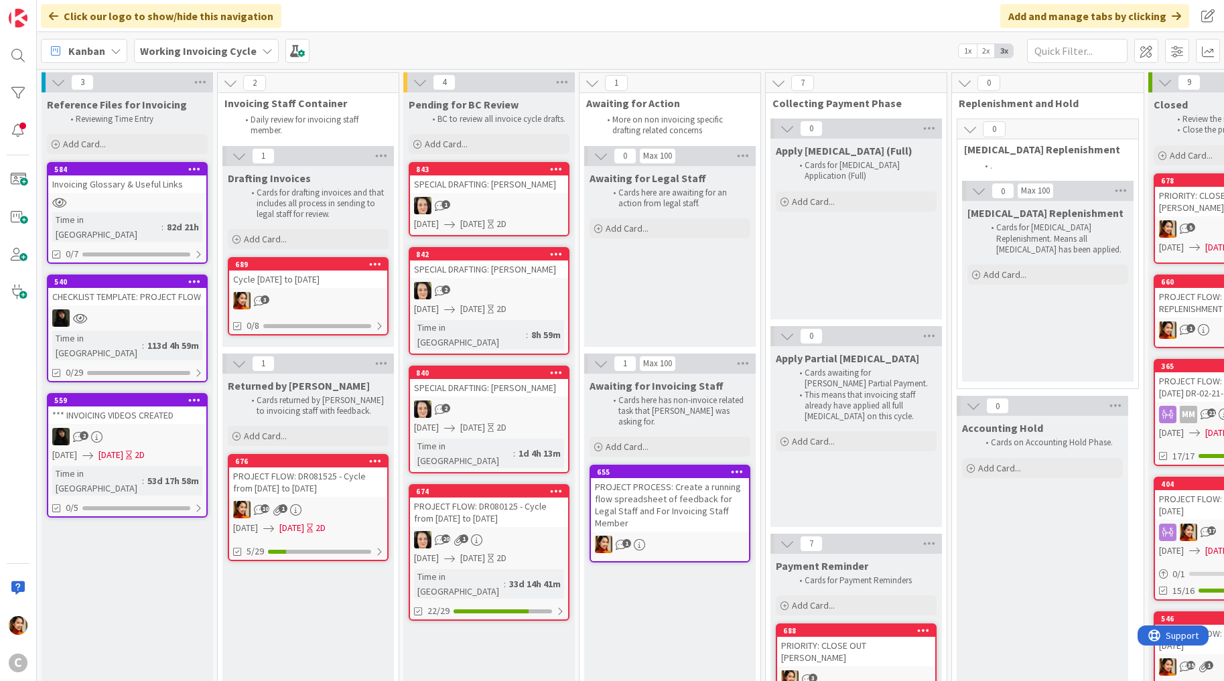
click at [310, 271] on div "Cycle [DATE] to [DATE]" at bounding box center [308, 279] width 158 height 17
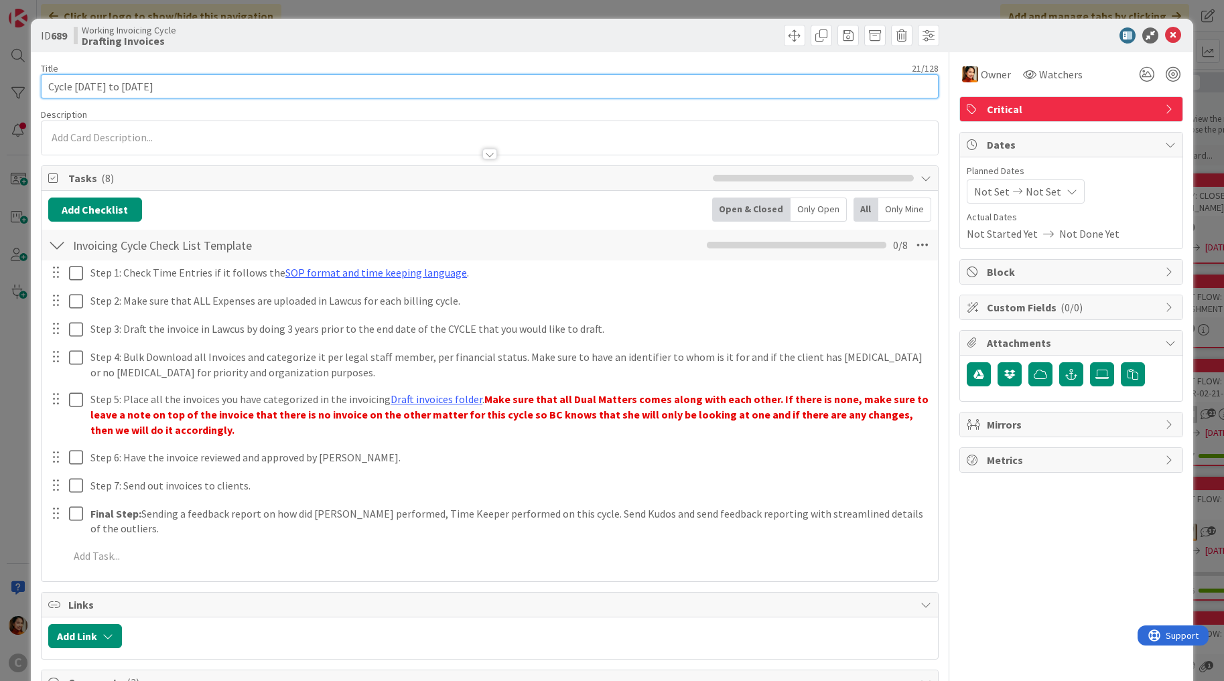
click at [59, 88] on input "Cycle [DATE] to [DATE]" at bounding box center [490, 86] width 898 height 24
drag, startPoint x: 59, startPoint y: 88, endPoint x: 187, endPoint y: 87, distance: 127.9
click at [188, 88] on input "Cycle [DATE] to [DATE]" at bounding box center [490, 86] width 898 height 24
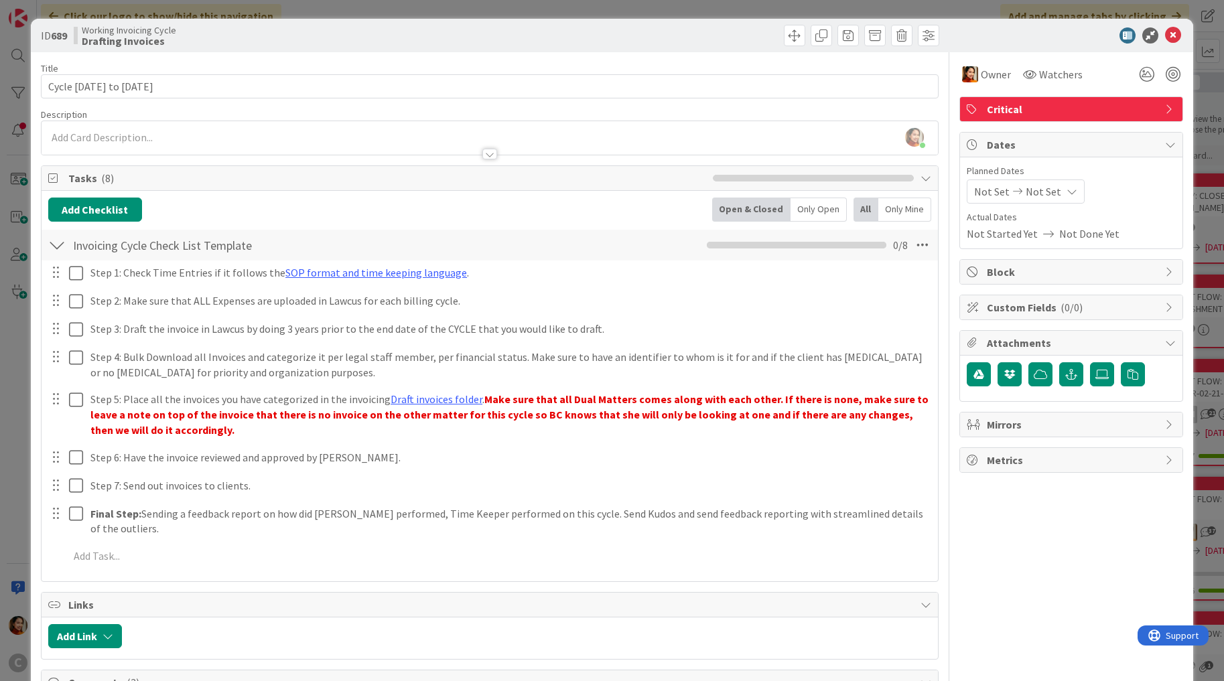
click at [22, 418] on div "ID 689 Working Invoicing Cycle Drafting Invoices Title 21 / 128 Cycle Aug 11 to…" at bounding box center [612, 340] width 1224 height 681
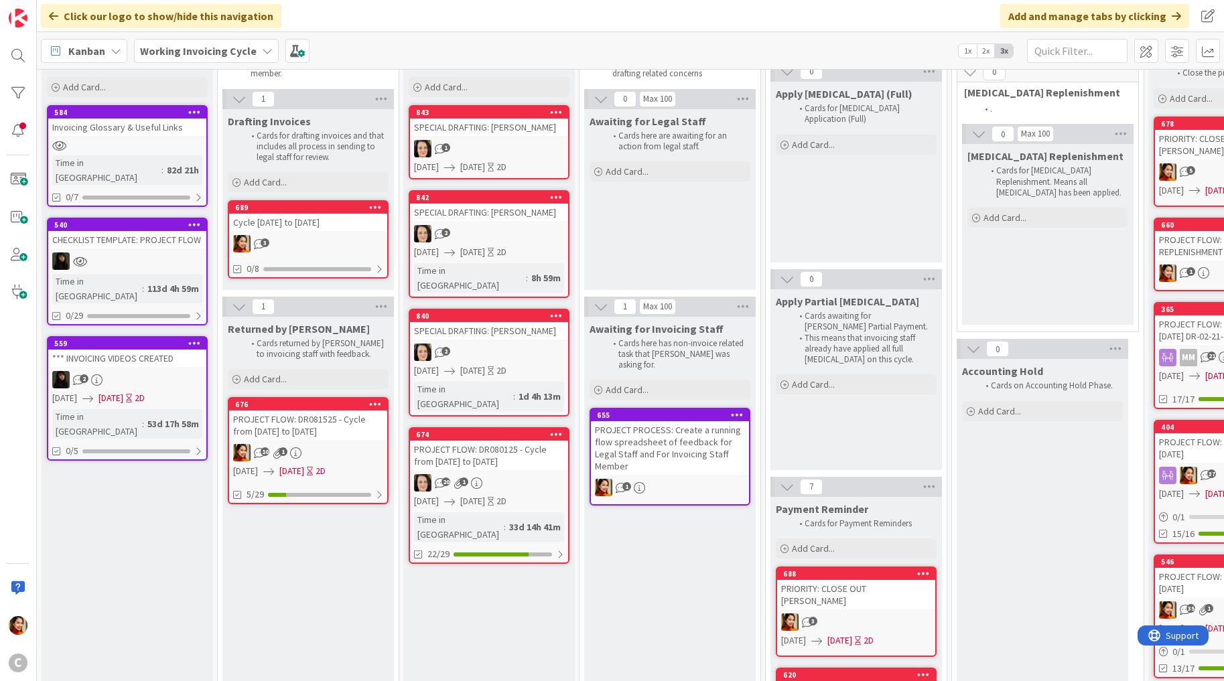
click at [512, 441] on div "PROJECT FLOW: DR080125 - Cycle from [DATE] to [DATE]" at bounding box center [489, 455] width 158 height 29
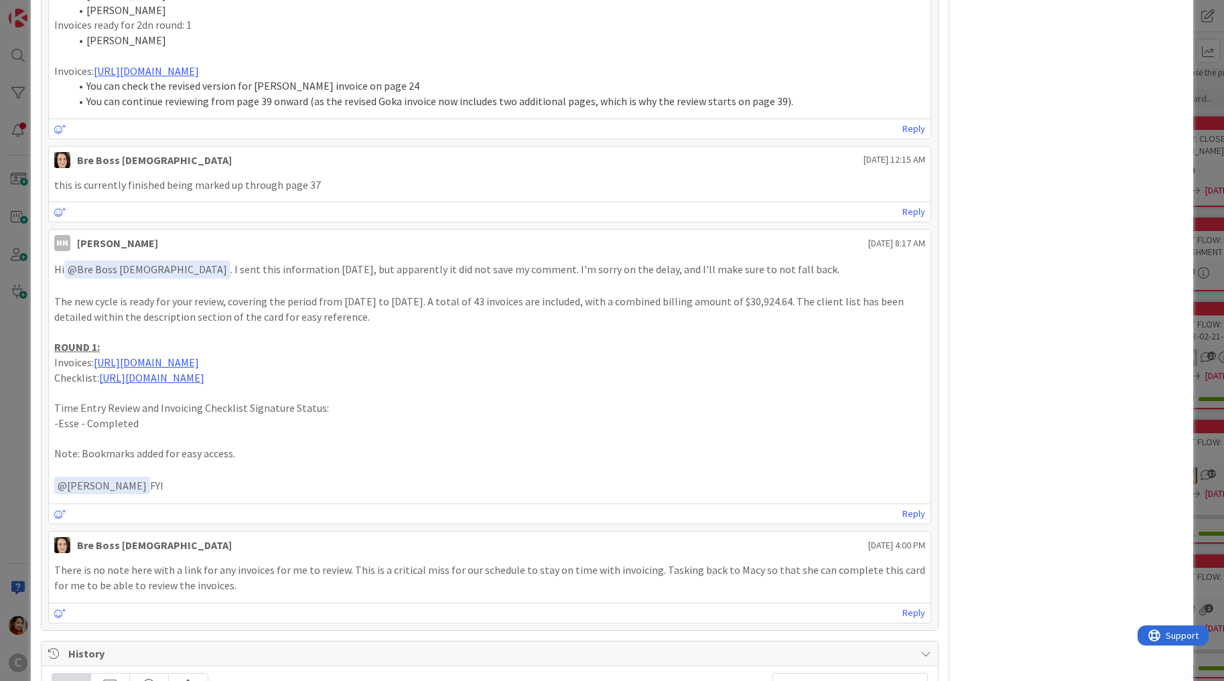
scroll to position [6064, 0]
click at [18, 254] on div "ID 674 Working Invoicing Cycle Pending for BC Review Title 59 / 128 PROJECT FLO…" at bounding box center [612, 340] width 1224 height 681
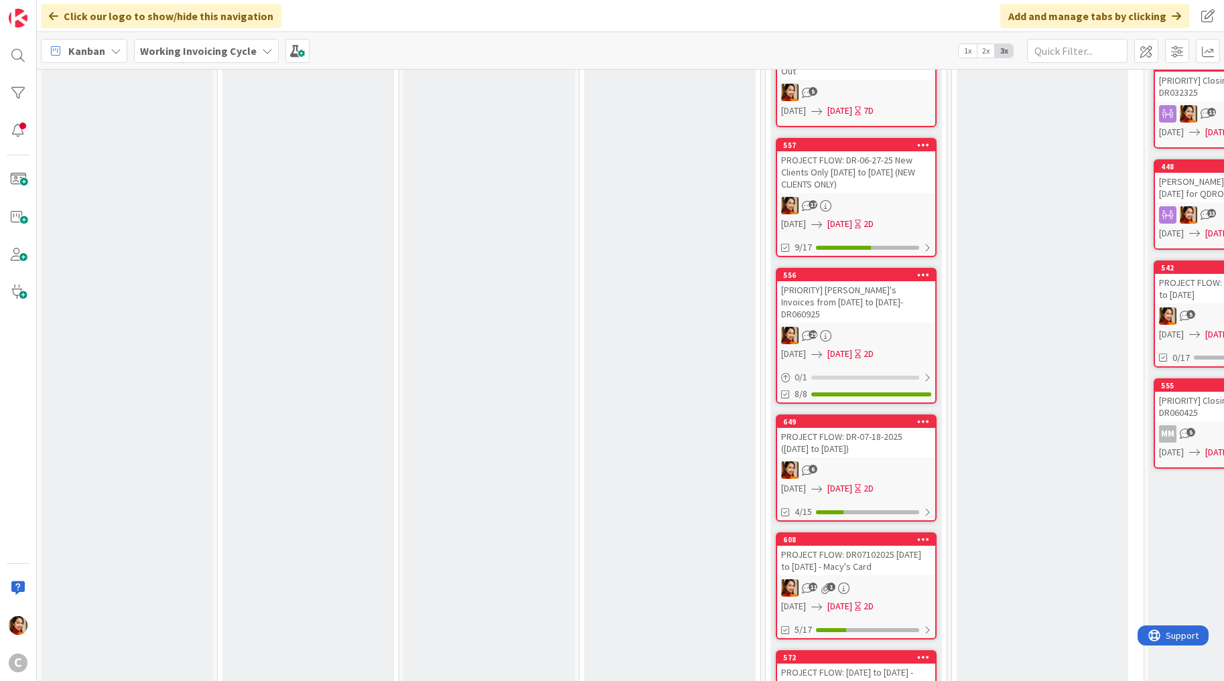
scroll to position [748, 0]
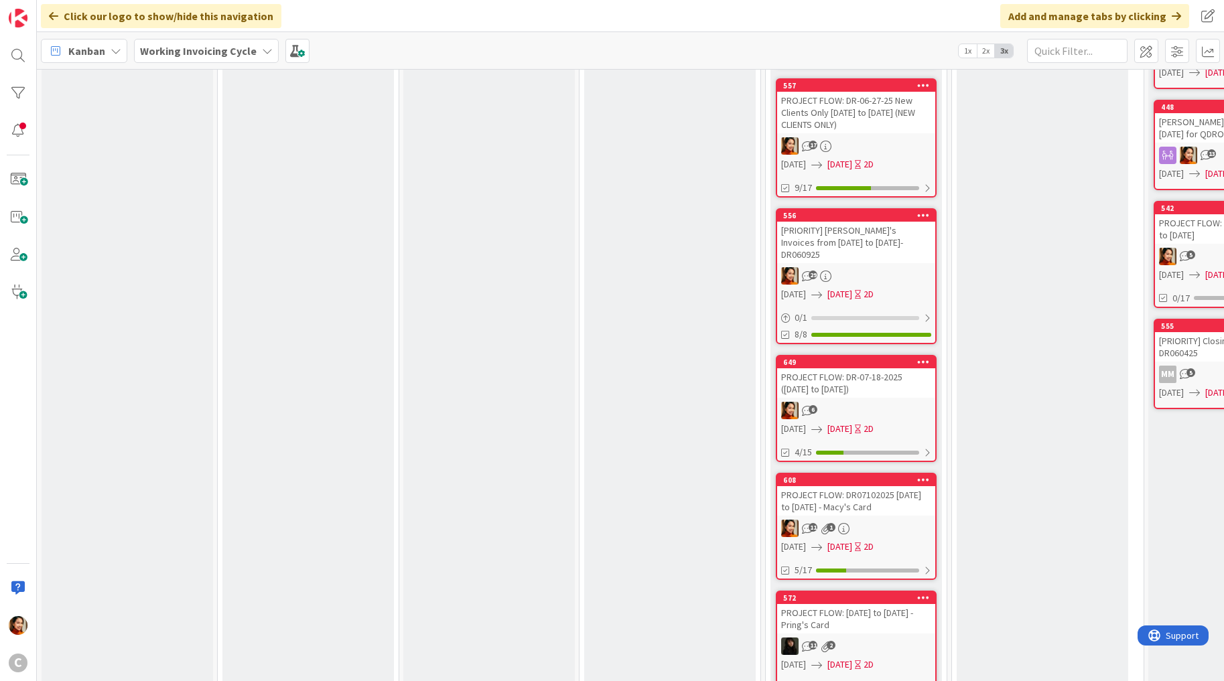
click at [843, 604] on div "PROJECT FLOW: [DATE] to [DATE] - Pring's Card" at bounding box center [856, 618] width 158 height 29
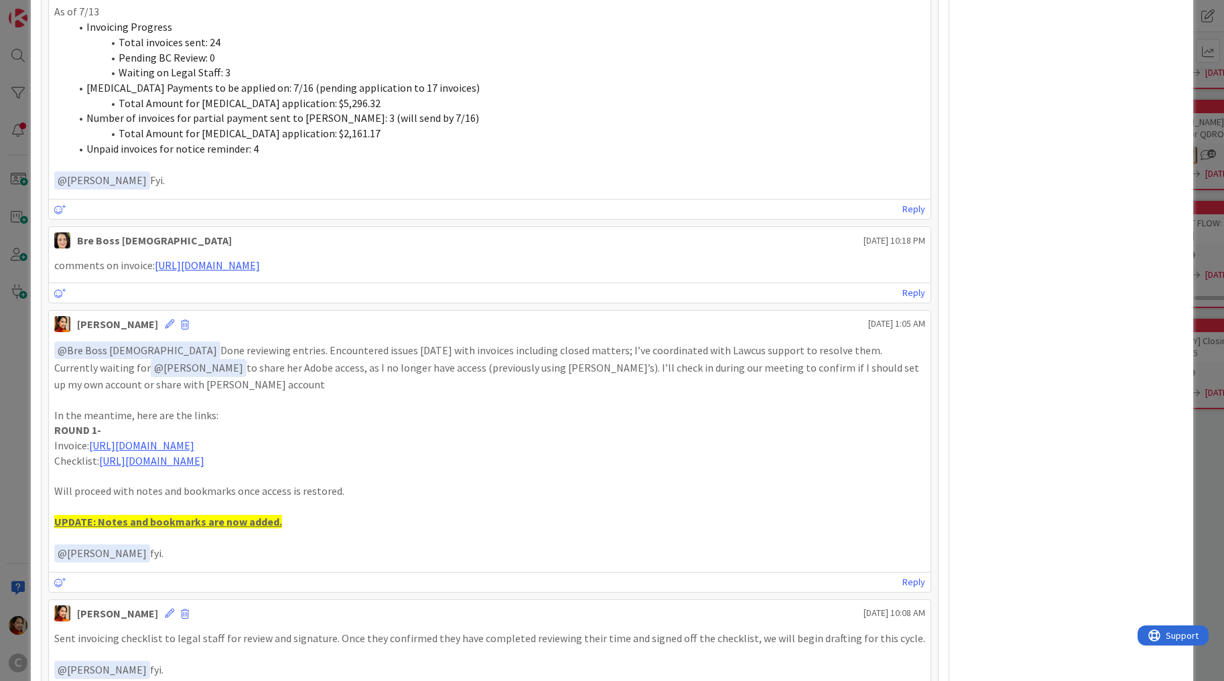
scroll to position [3151, 0]
drag, startPoint x: 56, startPoint y: 410, endPoint x: 374, endPoint y: 421, distance: 318.4
click at [374, 421] on div "﻿ @ Bre Boss Lady ﻿ Done reviewing entries. Encountered issues yesterday with i…" at bounding box center [490, 454] width 872 height 221
copy div "ROUND 1- Invoice: https://app.box.com/s/ls7tpoyrcmdaa6fbmu7c8a4ncm1fj82v"
click at [22, 413] on div "ID 572 Working Invoicing Cycle Payment Reminder Title 44 / 128 PROJECT FLOW: Ma…" at bounding box center [612, 340] width 1224 height 681
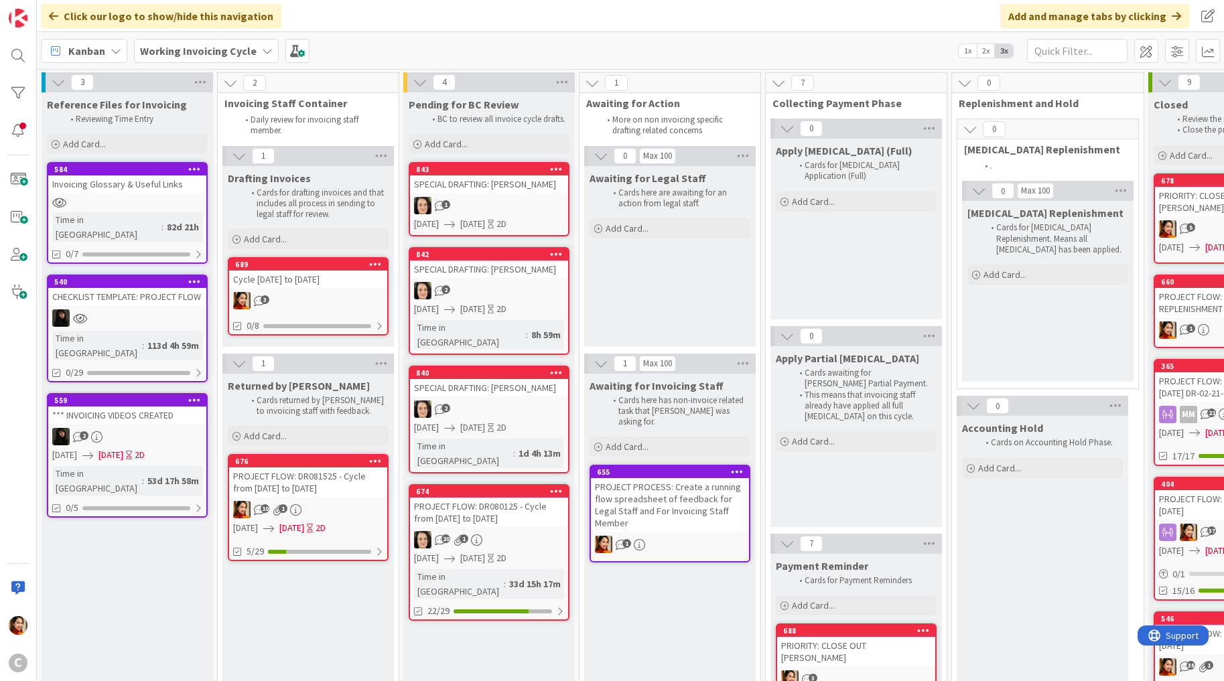
click at [335, 304] on div "3" at bounding box center [308, 300] width 158 height 17
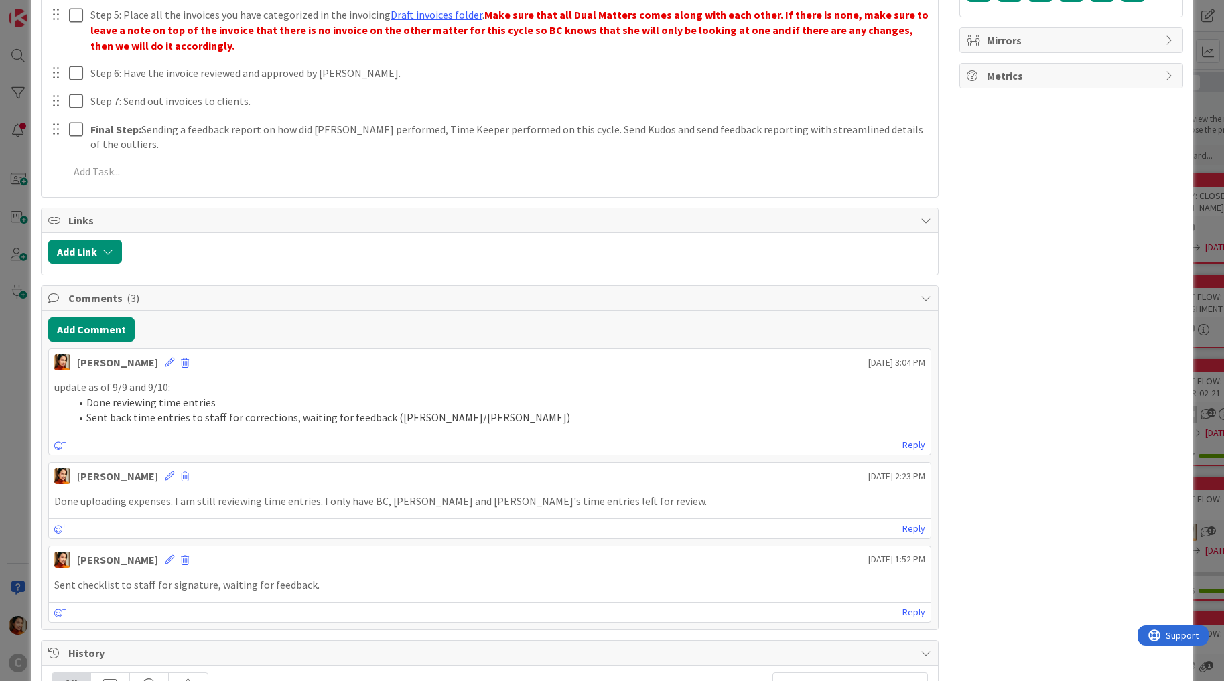
scroll to position [418, 0]
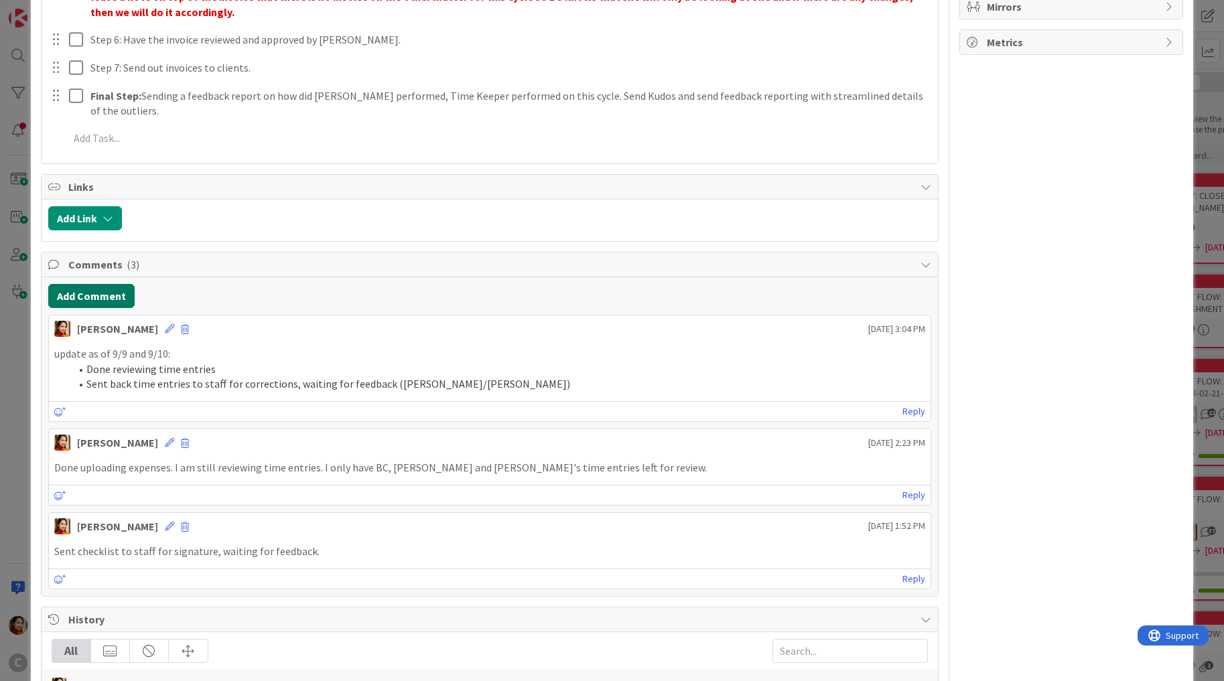
click at [95, 289] on button "Add Comment" at bounding box center [91, 296] width 86 height 24
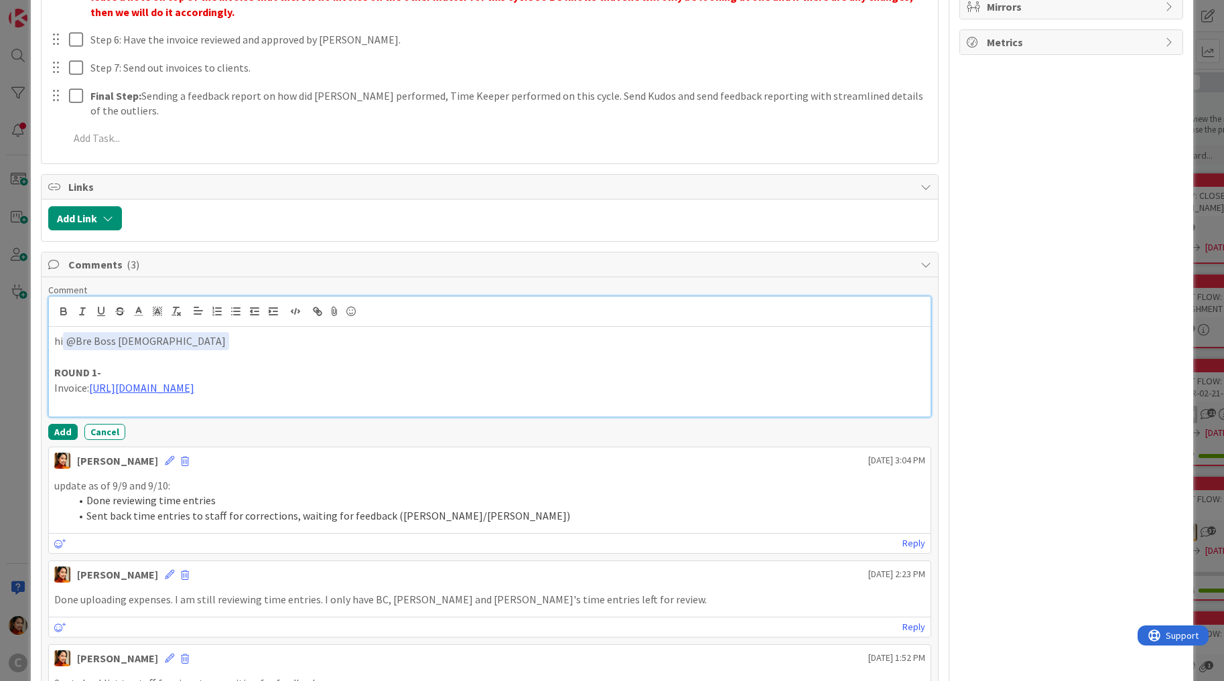
click at [219, 336] on p "hi ﻿ @ Bre Boss Lady ﻿" at bounding box center [490, 341] width 872 height 18
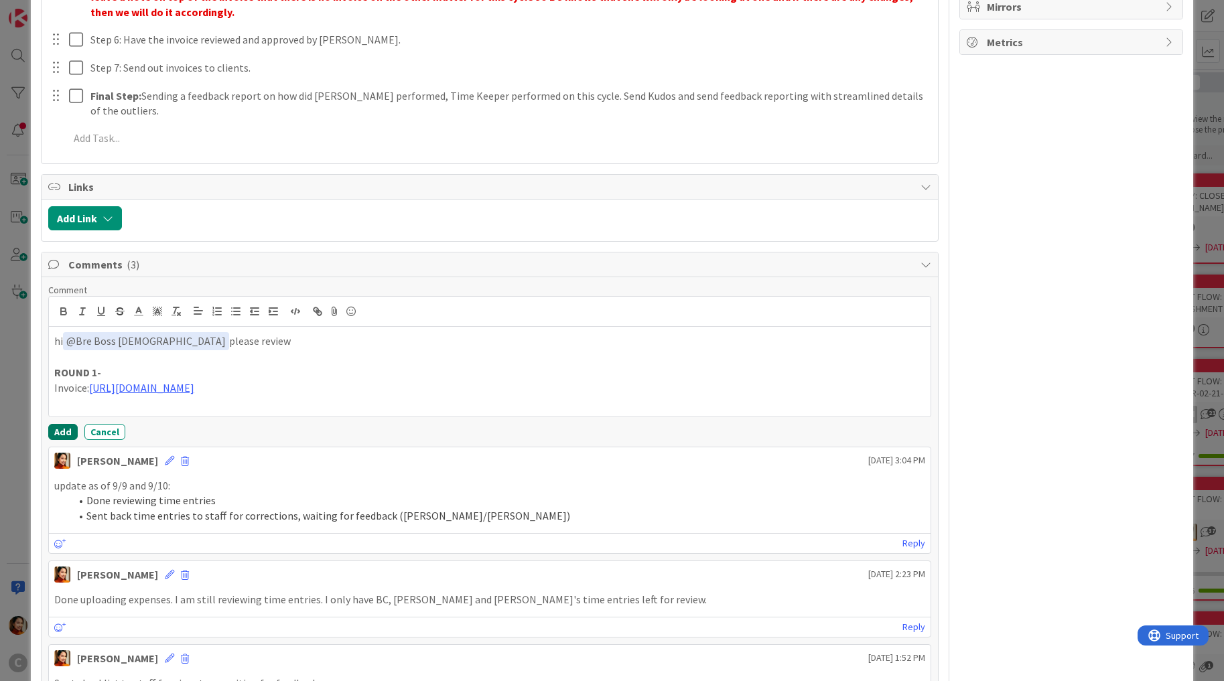
click at [57, 436] on button "Add" at bounding box center [62, 432] width 29 height 16
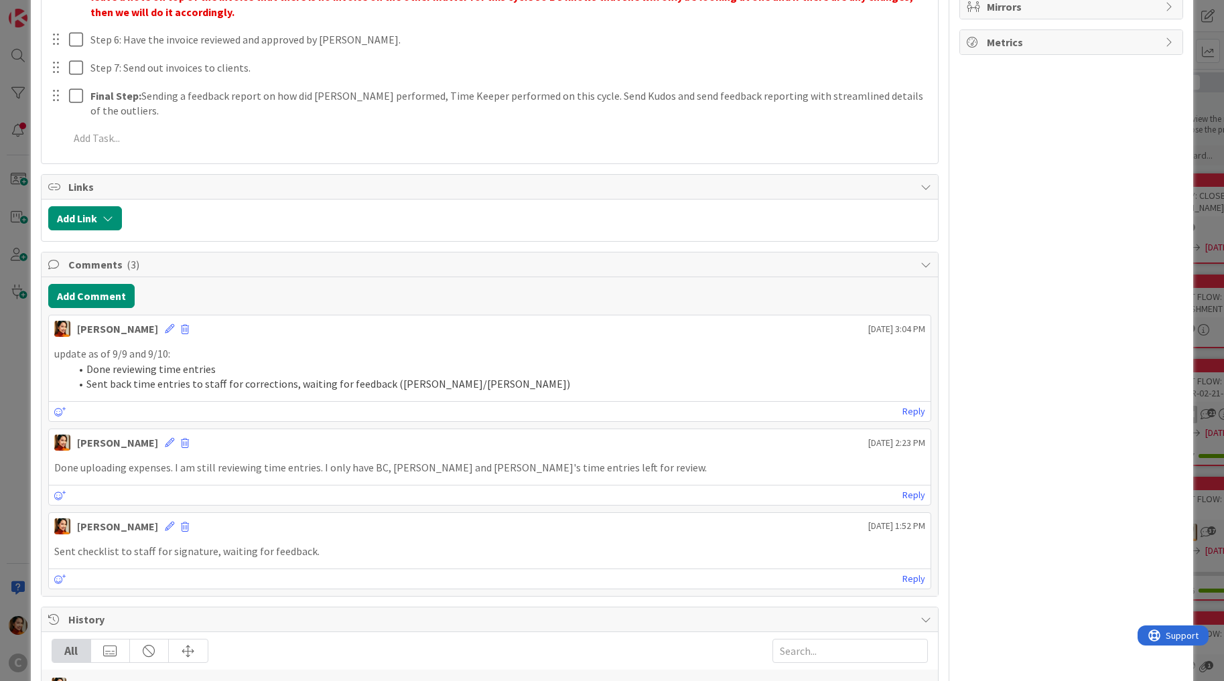
click at [12, 407] on div "ID 689 Working Invoicing Cycle Drafting Invoices Title 21 / 128 Cycle Aug 11 to…" at bounding box center [612, 340] width 1224 height 681
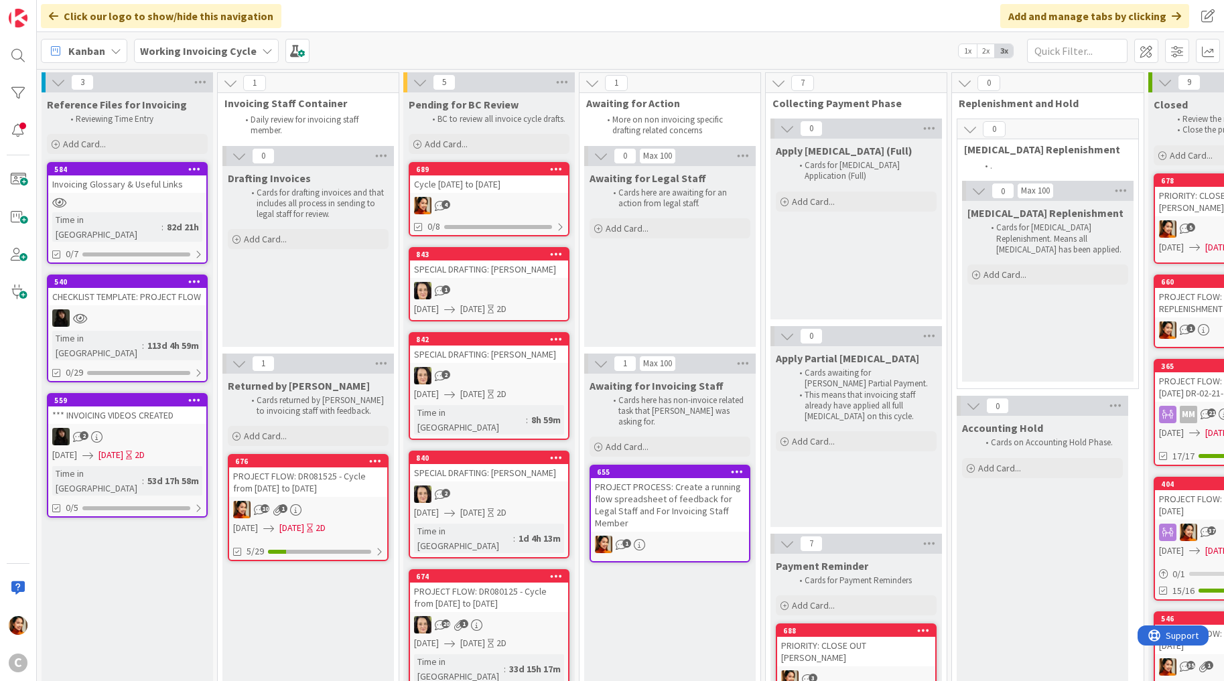
click at [468, 204] on div "4" at bounding box center [489, 205] width 158 height 17
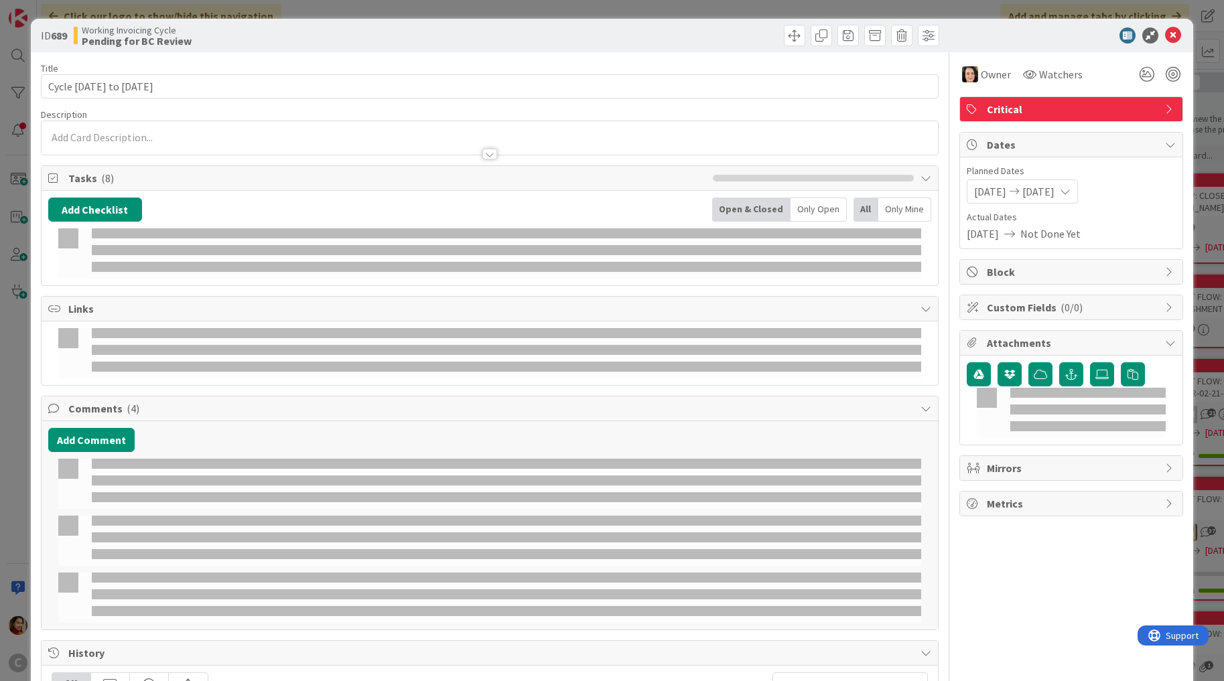
click at [456, 221] on div "Add Checklist Open & Closed Only Open All Only Mine" at bounding box center [490, 238] width 884 height 81
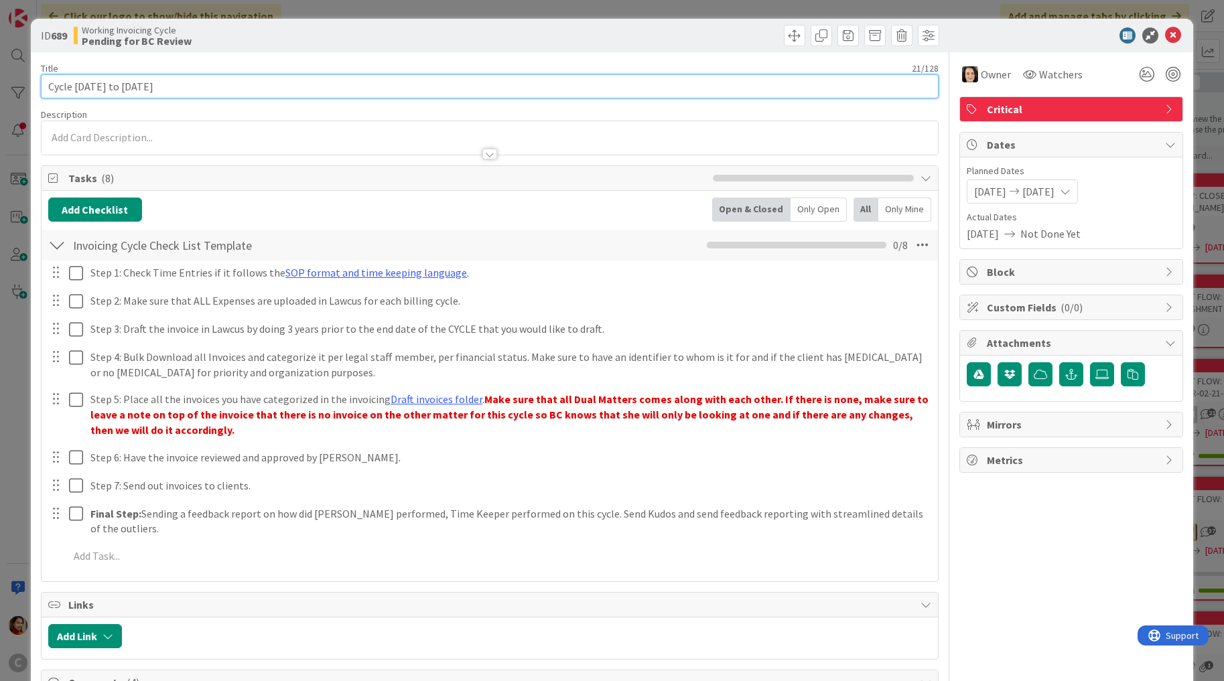
click at [53, 84] on input "Cycle [DATE] to [DATE]" at bounding box center [490, 86] width 898 height 24
drag, startPoint x: 53, startPoint y: 84, endPoint x: 148, endPoint y: 84, distance: 95.1
click at [148, 84] on input "Cycle [DATE] to [DATE]" at bounding box center [490, 86] width 898 height 24
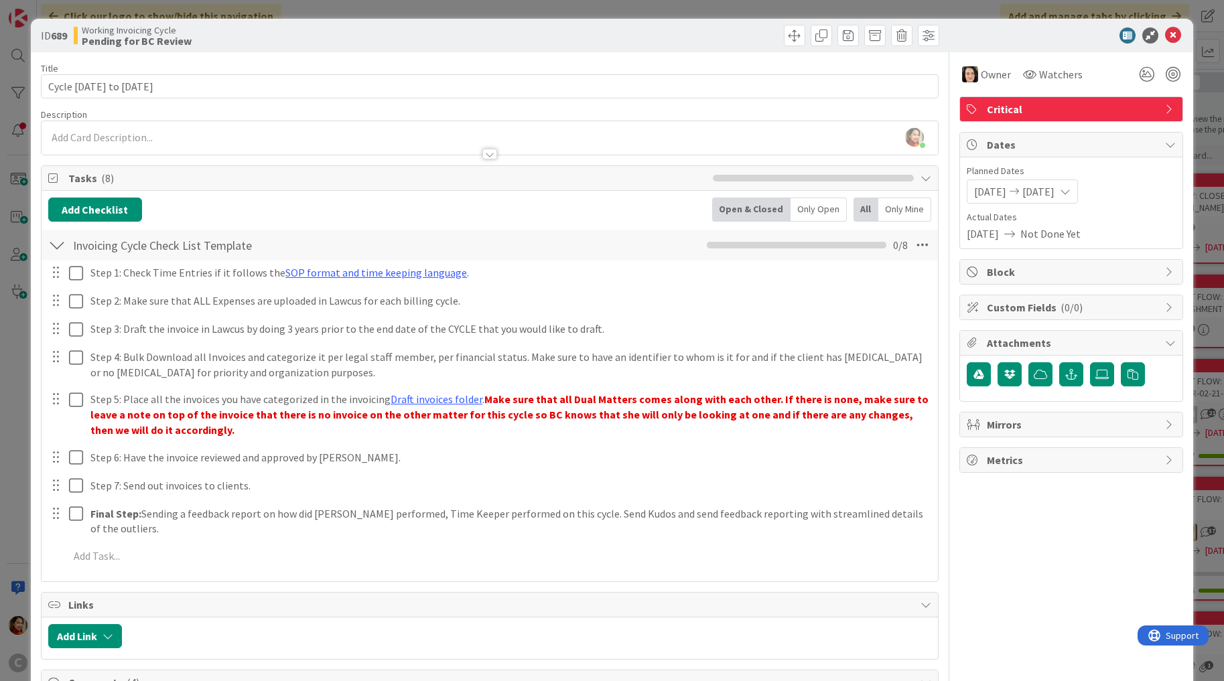
click at [15, 271] on div "ID 689 Working Invoicing Cycle Pending for BC Review Title 21 / 128 Cycle Aug 1…" at bounding box center [612, 340] width 1224 height 681
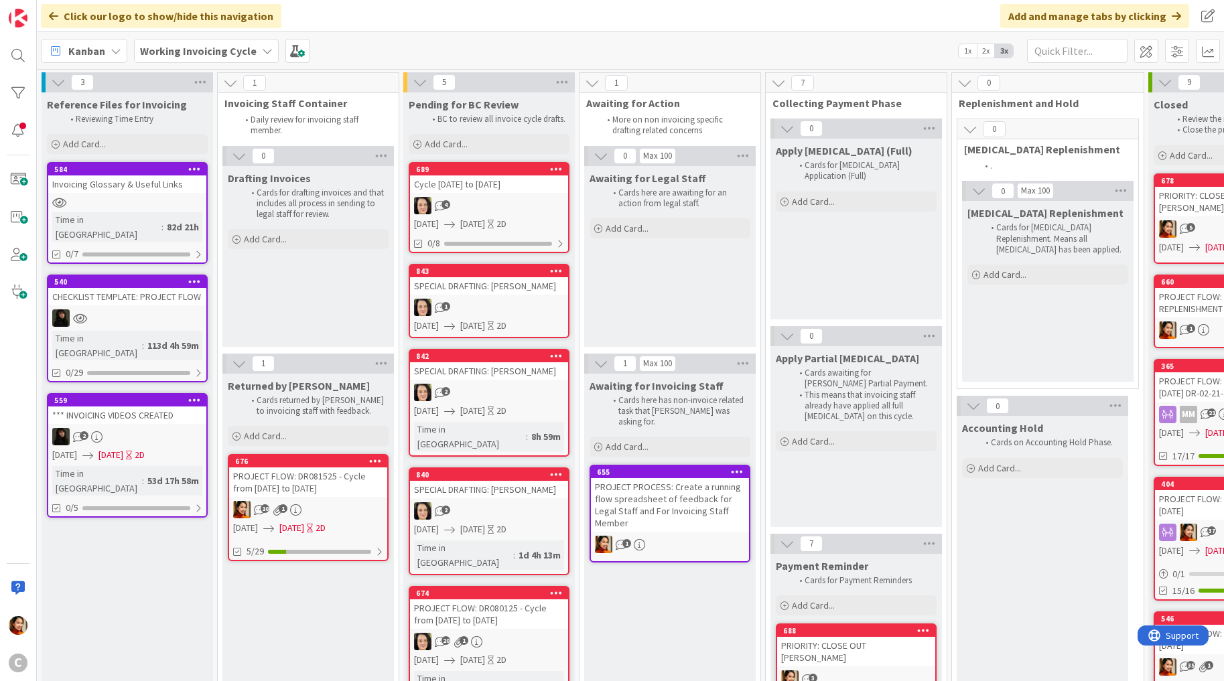
click at [491, 484] on link "840 SPECIAL DRAFTING: Pavitra Srinivasan 2 09/11/2025 09/13/2025 2D Time in Col…" at bounding box center [489, 522] width 161 height 108
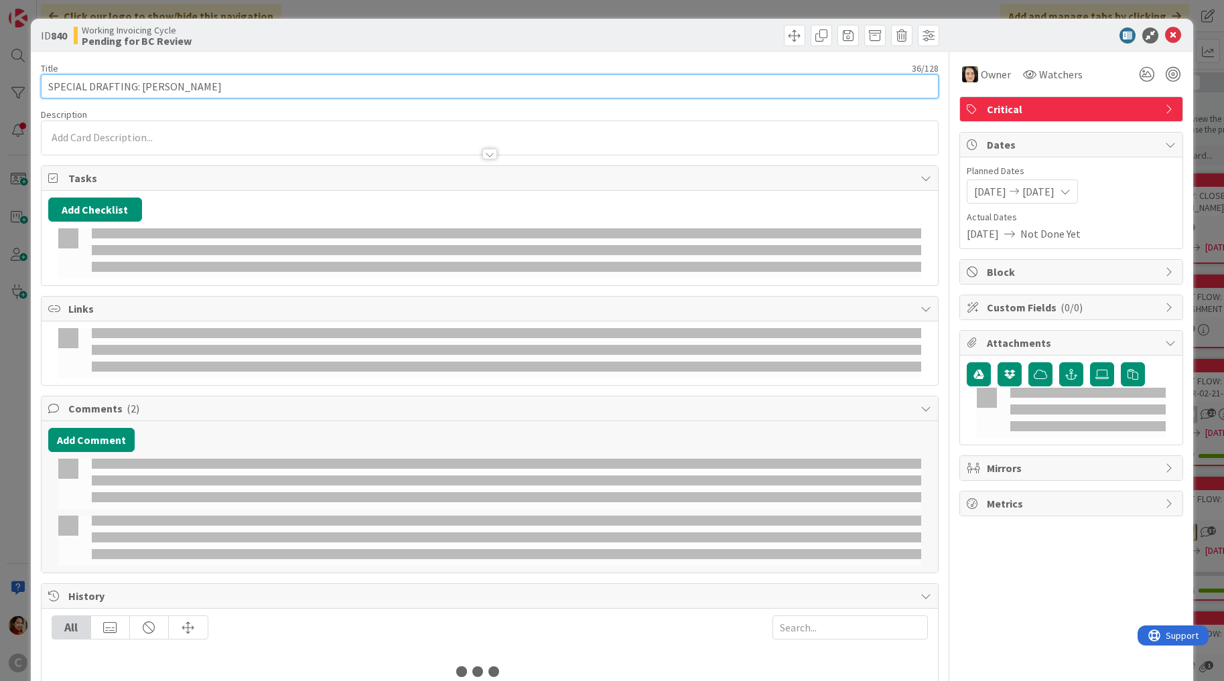
click at [141, 92] on input "SPECIAL DRAFTING: [PERSON_NAME]" at bounding box center [490, 86] width 898 height 24
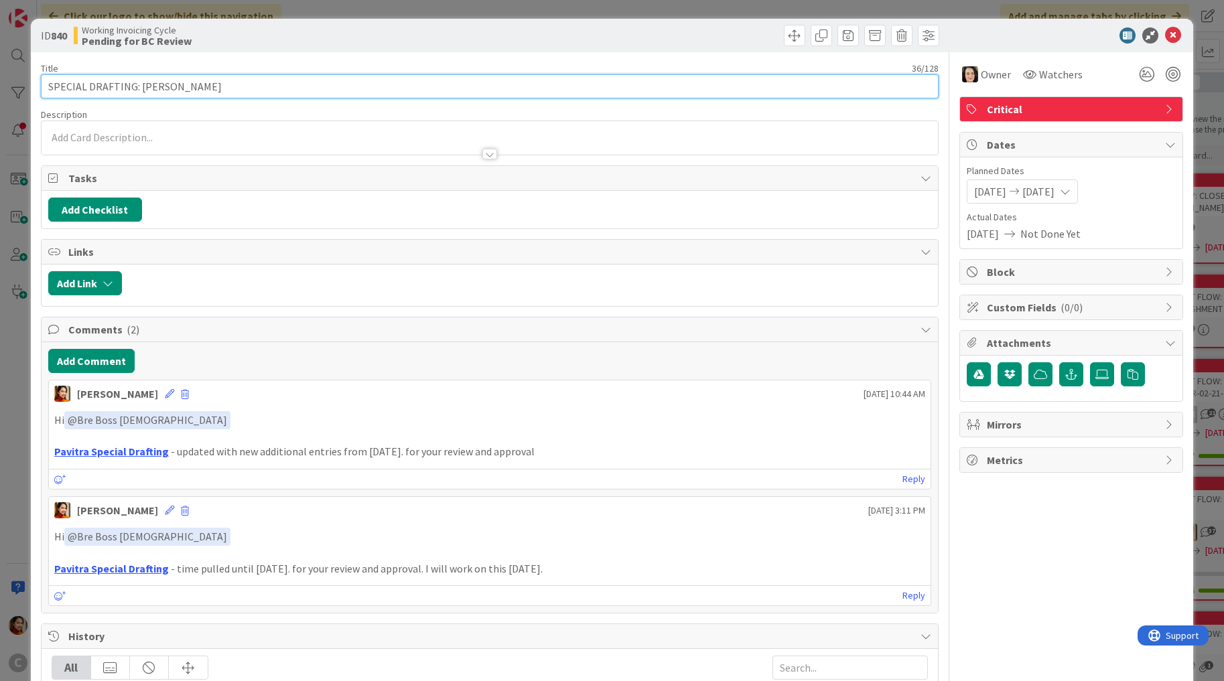
drag, startPoint x: 141, startPoint y: 92, endPoint x: 261, endPoint y: 96, distance: 120.0
click at [261, 96] on input "SPECIAL DRAFTING: [PERSON_NAME]" at bounding box center [490, 86] width 898 height 24
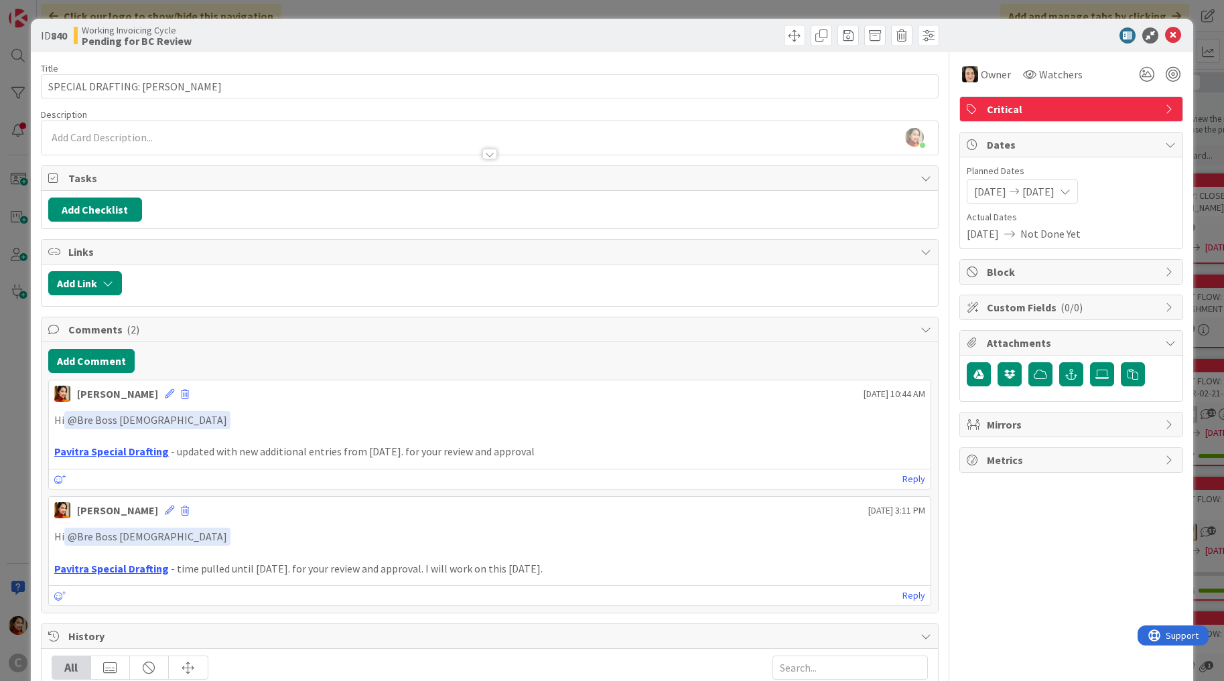
click at [119, 456] on div "Hi ﻿ @ Bre Boss Lady ﻿ Pavitra Special Drafting - updated with new additional e…" at bounding box center [490, 435] width 882 height 59
click at [117, 452] on link "Pavitra Special Drafting" at bounding box center [111, 451] width 115 height 13
click at [158, 397] on div "Pring Matondo September 11 2025 10:44 AM" at bounding box center [490, 390] width 882 height 21
click at [165, 392] on icon at bounding box center [169, 393] width 9 height 9
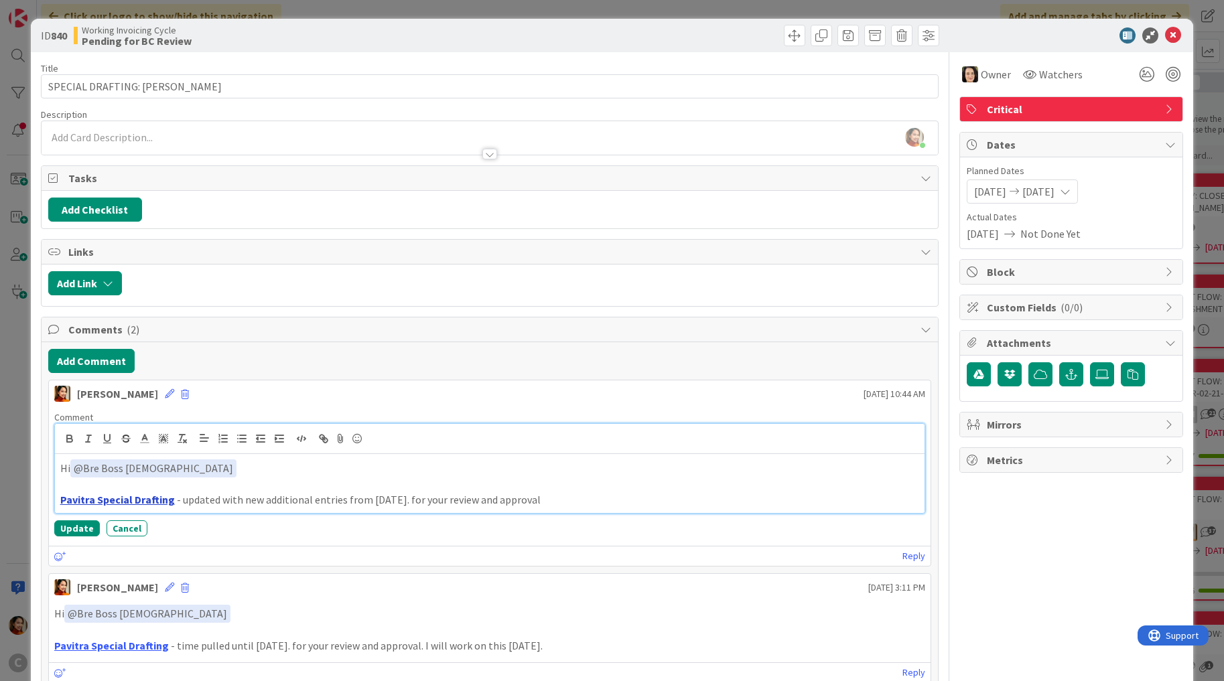
click at [153, 500] on link "Pavitra Special Drafting" at bounding box center [117, 499] width 115 height 13
click at [177, 521] on link at bounding box center [160, 526] width 31 height 10
paste input "w7eip0rjsx70o1nkazc4u1b0c5uqa9qm"
type input "https://app.box.com/s/w7eip0rjsx70o1nkazc4u1b0c5uqa9qm"
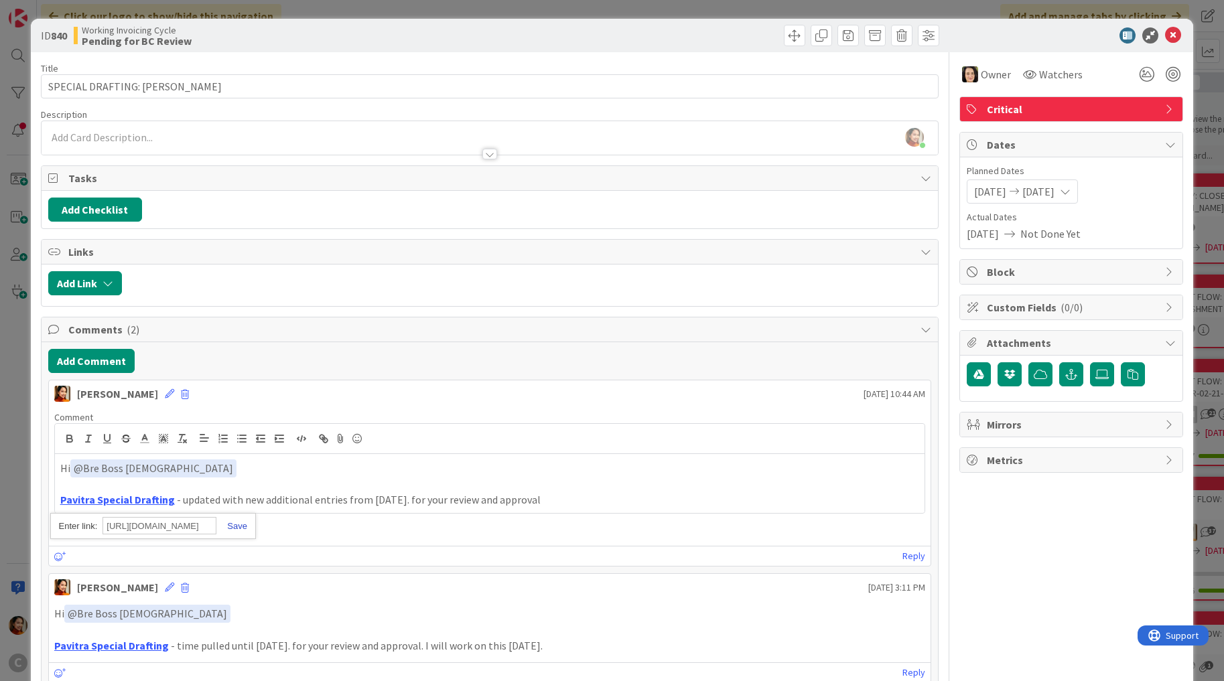
click at [234, 525] on link at bounding box center [231, 526] width 31 height 10
click at [84, 521] on button "Update" at bounding box center [77, 529] width 46 height 16
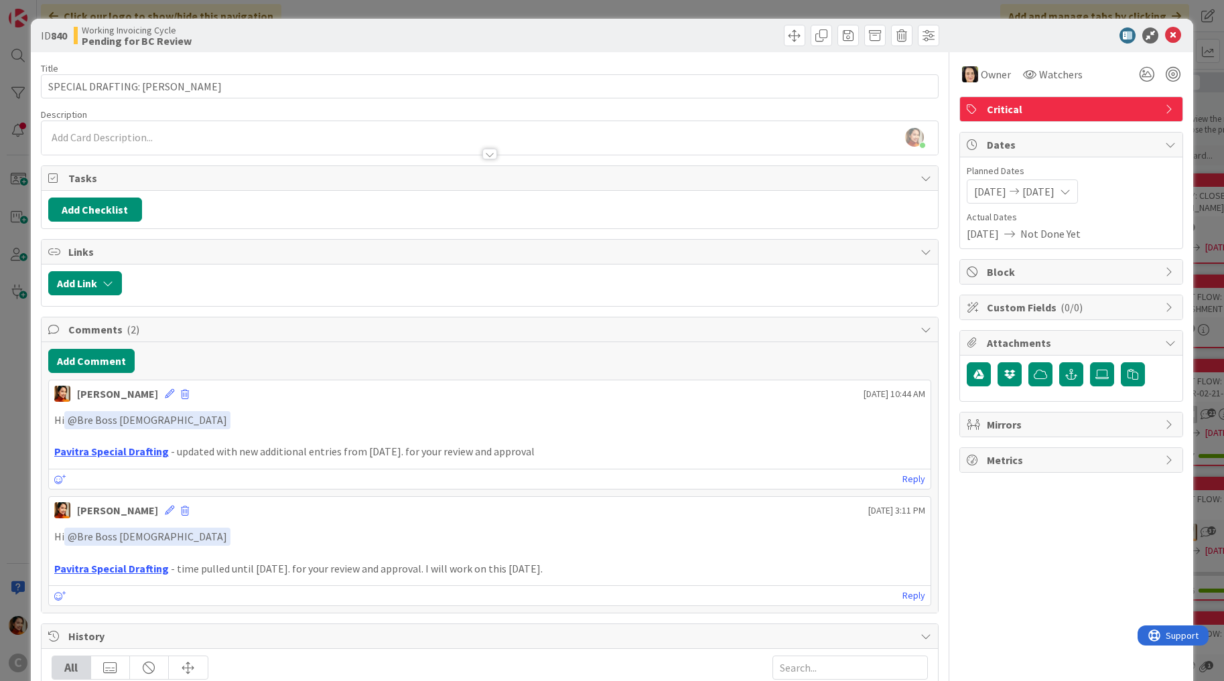
click at [24, 131] on div "ID 840 Working Invoicing Cycle Pending for BC Review Title 36 / 128 SPECIAL DRA…" at bounding box center [612, 340] width 1224 height 681
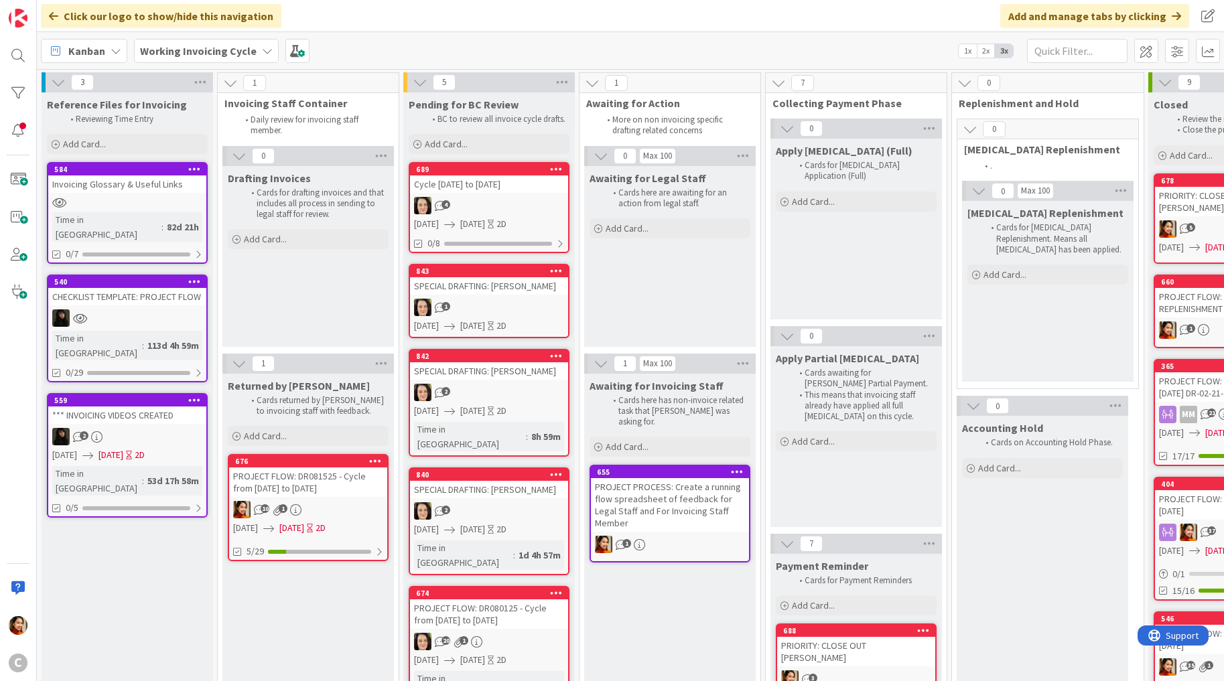
click at [475, 295] on link "843 SPECIAL DRAFTING: Kathy Chroust 1 09/12/2025 09/14/2025 2D" at bounding box center [489, 301] width 161 height 74
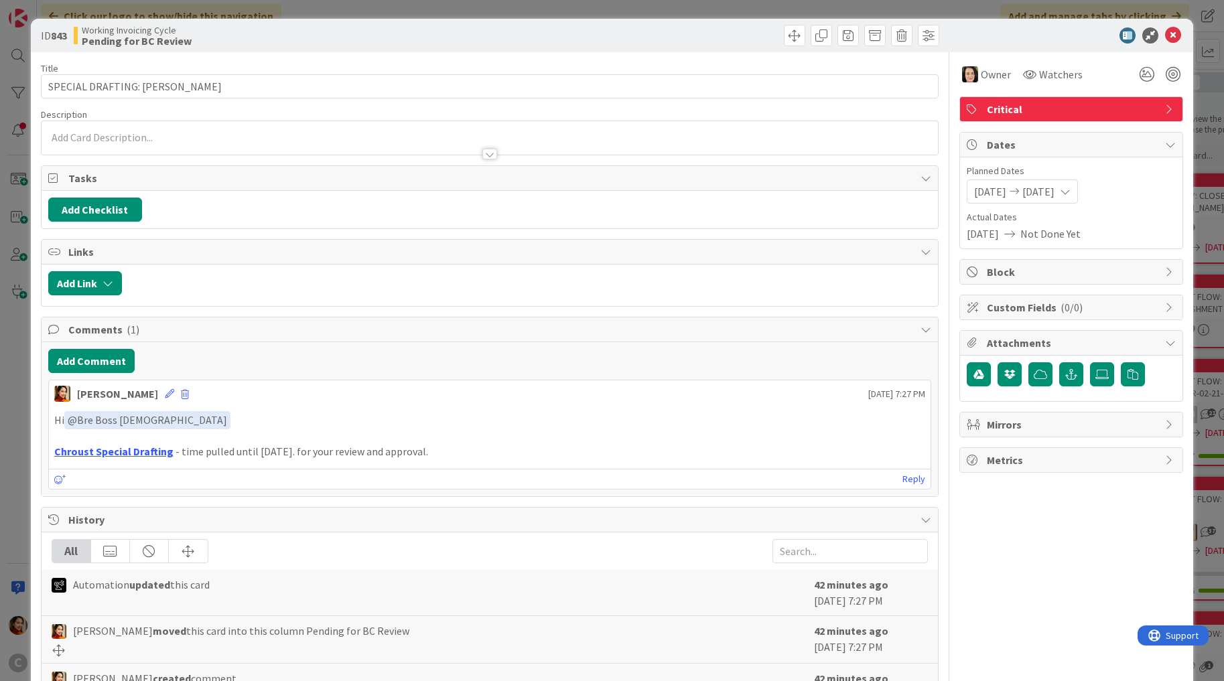
click at [21, 314] on div "ID 843 Working Invoicing Cycle Pending for BC Review Title 31 / 128 SPECIAL DRA…" at bounding box center [612, 340] width 1224 height 681
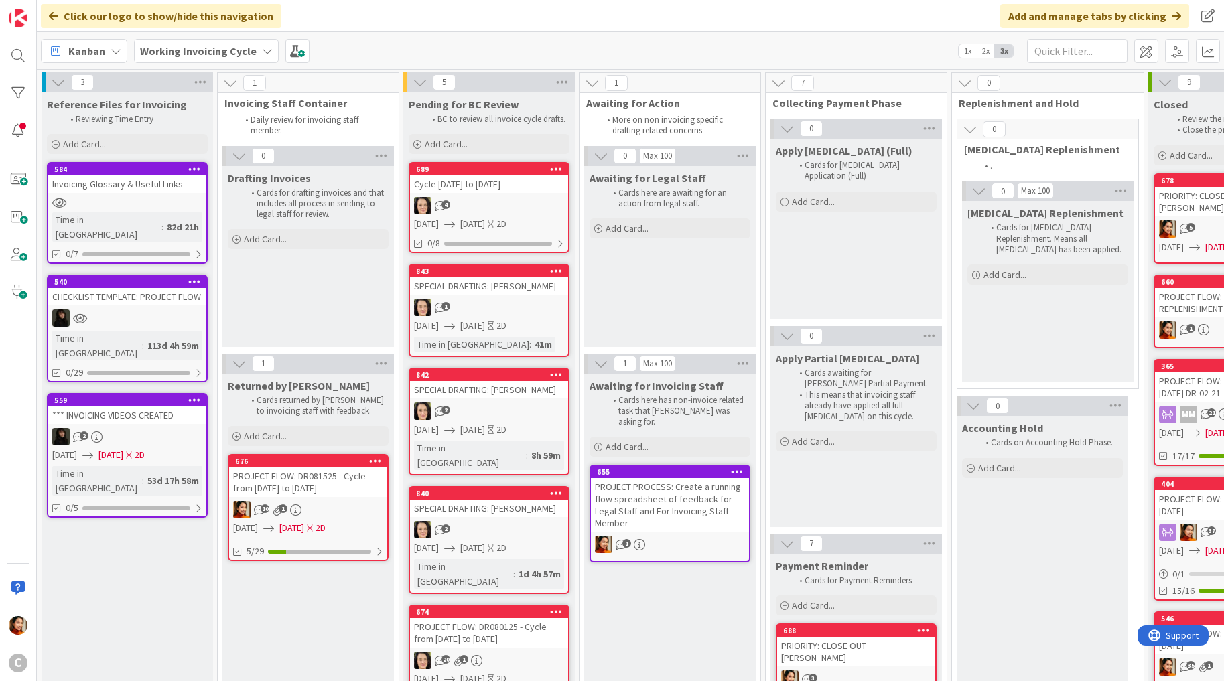
click at [490, 403] on div "2" at bounding box center [489, 411] width 158 height 17
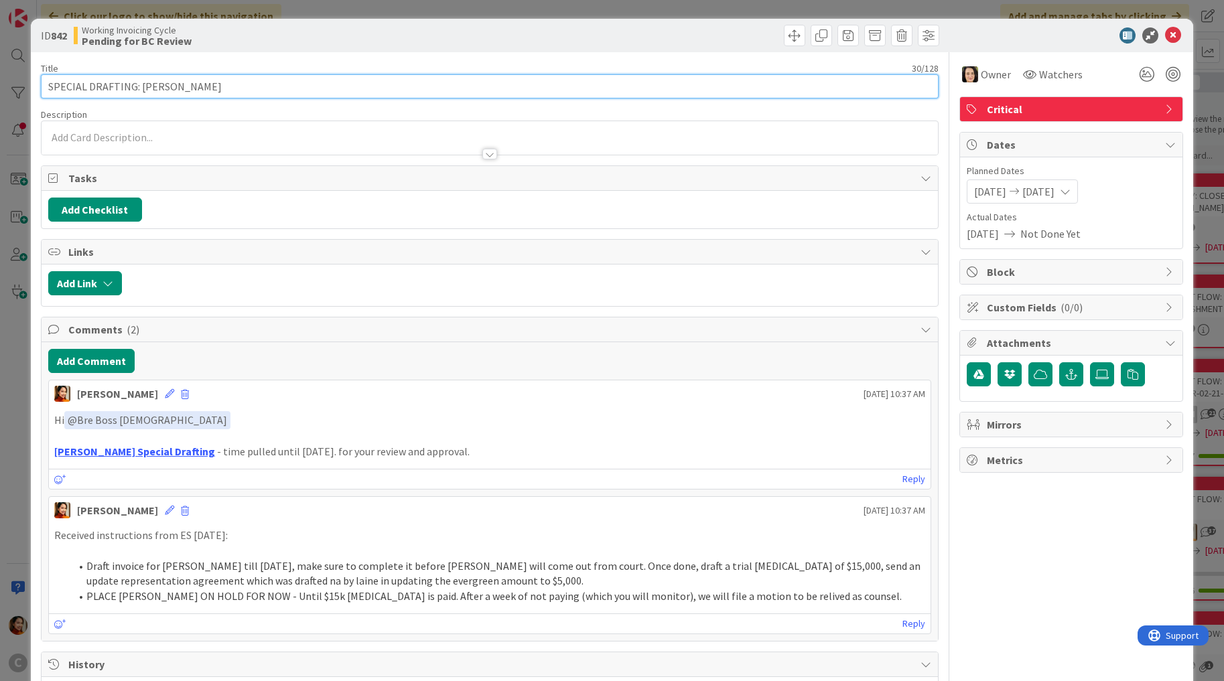
click at [146, 89] on input "SPECIAL DRAFTING: [PERSON_NAME]" at bounding box center [490, 86] width 898 height 24
drag, startPoint x: 146, startPoint y: 89, endPoint x: 192, endPoint y: 89, distance: 46.2
click at [192, 89] on input "SPECIAL DRAFTING: [PERSON_NAME]" at bounding box center [490, 86] width 898 height 24
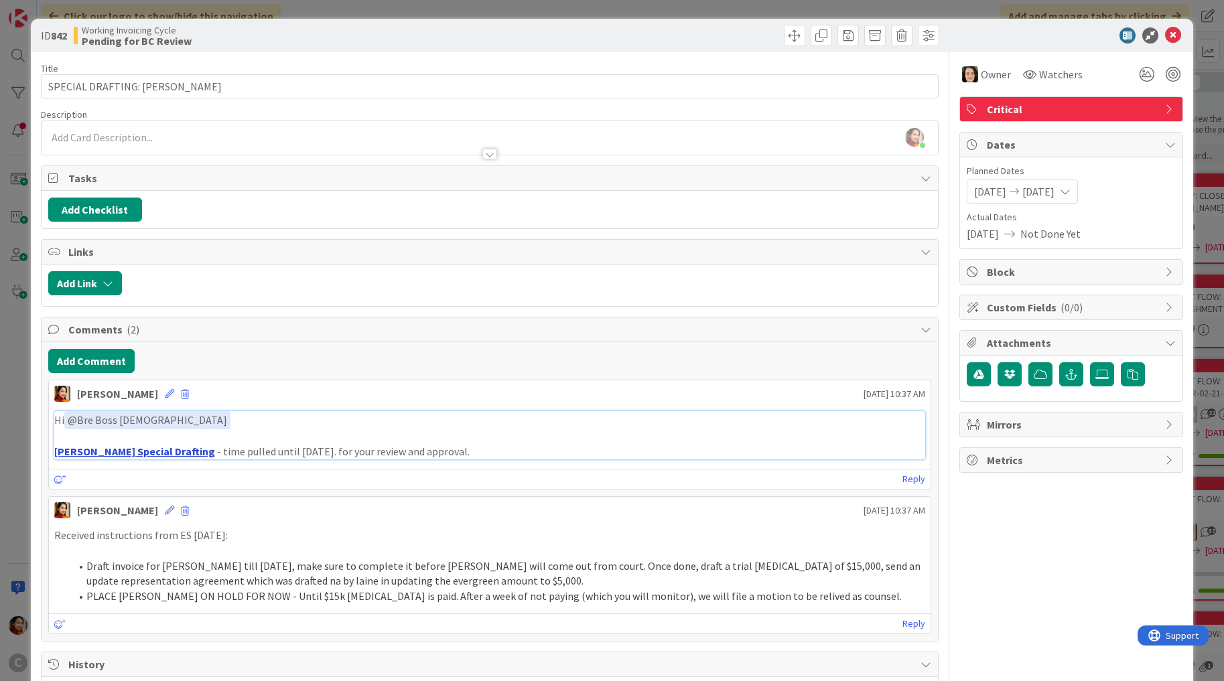
click at [135, 451] on link "[PERSON_NAME] Special Drafting" at bounding box center [134, 451] width 161 height 13
click at [20, 208] on div "ID 842 Working Invoicing Cycle Pending for BC Review Title 30 / 128 SPECIAL DRA…" at bounding box center [612, 340] width 1224 height 681
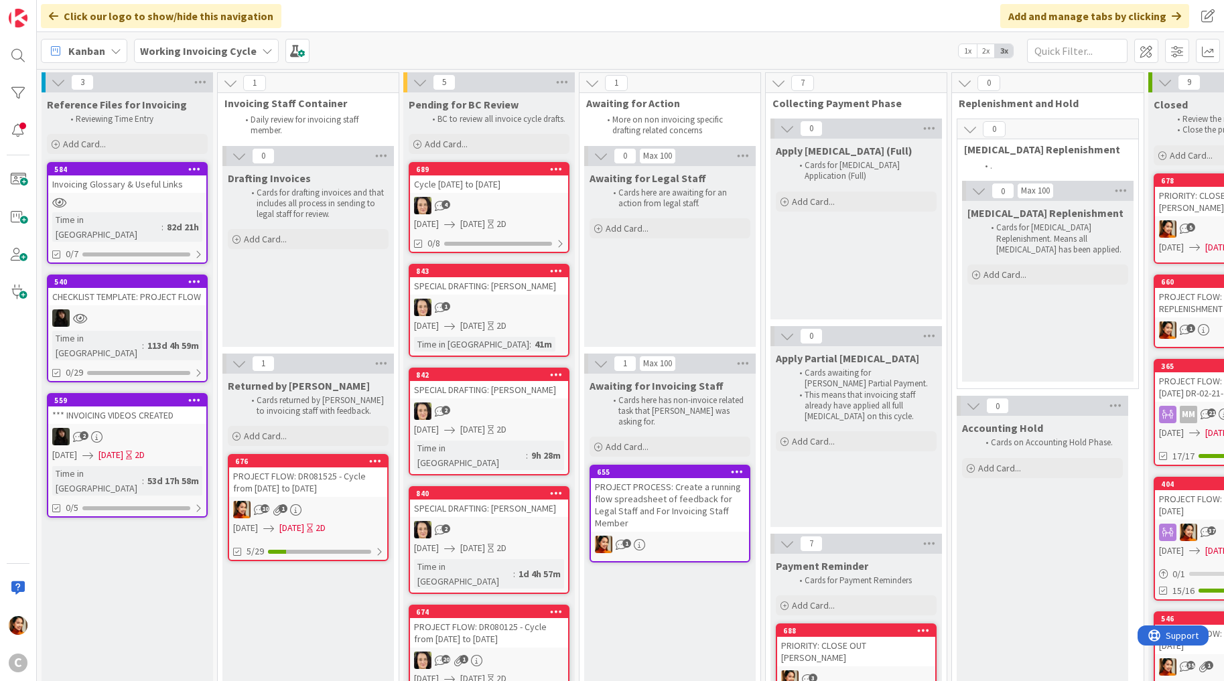
click at [521, 291] on div "SPECIAL DRAFTING: Kathy Chroust" at bounding box center [489, 285] width 158 height 17
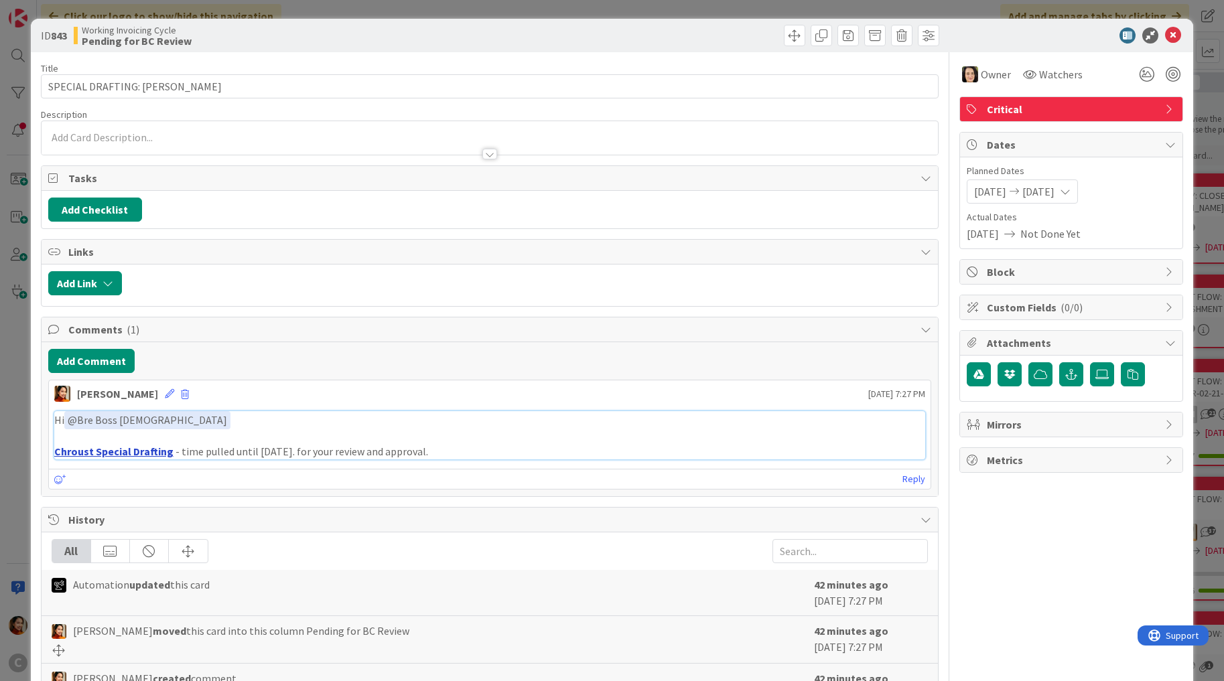
click at [141, 449] on link "Chroust Special Drafting" at bounding box center [113, 451] width 119 height 13
